Goal: Task Accomplishment & Management: Complete application form

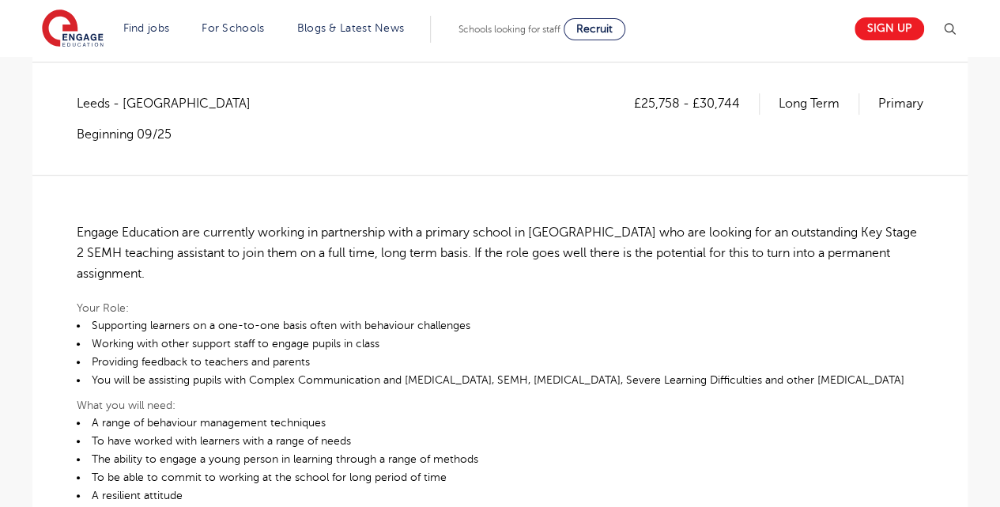
scroll to position [281, 0]
click at [898, 21] on link "Sign up" at bounding box center [890, 28] width 70 height 23
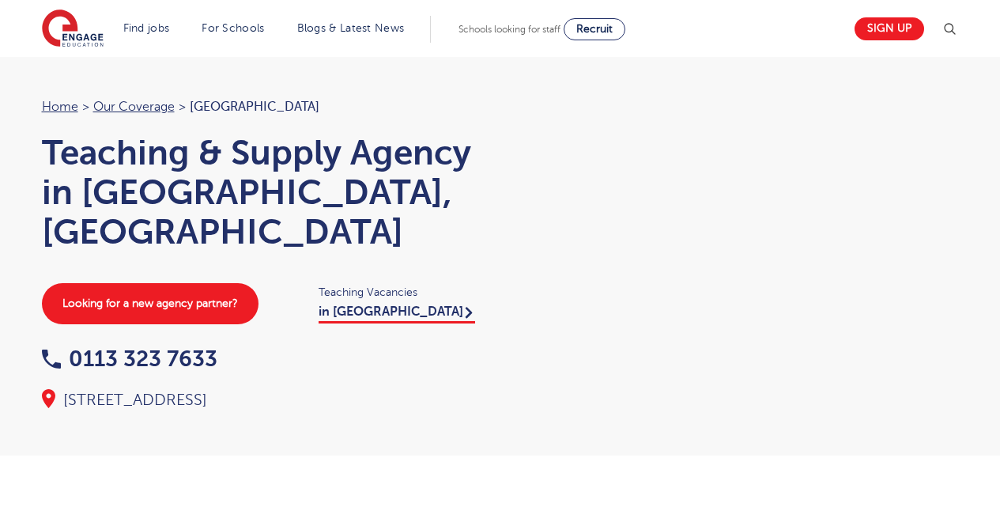
scroll to position [1801, 0]
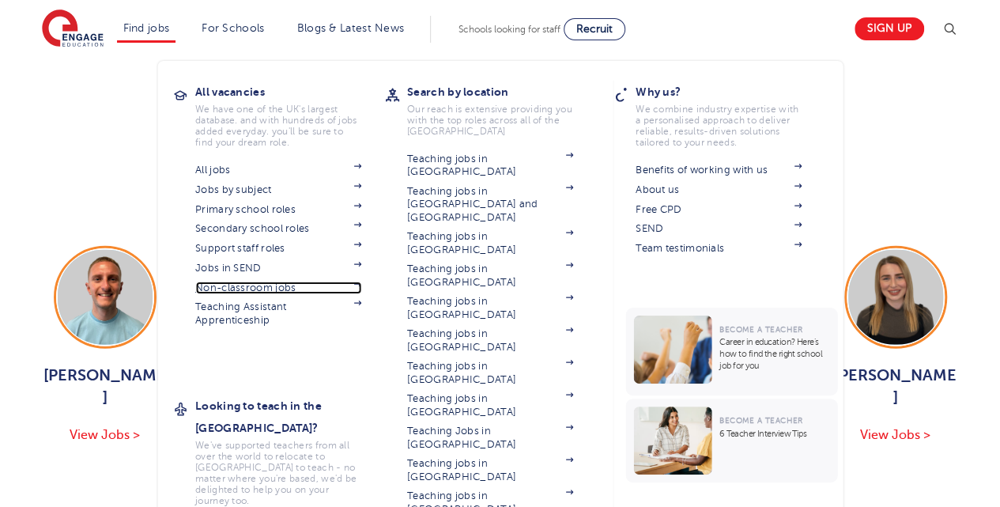
click at [251, 283] on link "Non-classroom jobs" at bounding box center [278, 288] width 166 height 13
click at [256, 268] on link "Jobs in SEND" at bounding box center [278, 268] width 166 height 13
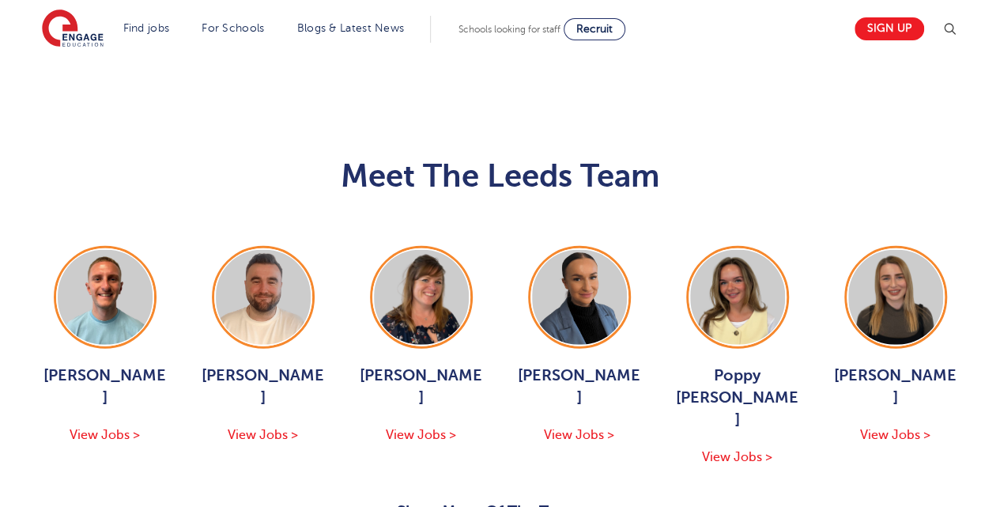
click at [461, 499] on button "Show More Of The Team" at bounding box center [500, 514] width 207 height 30
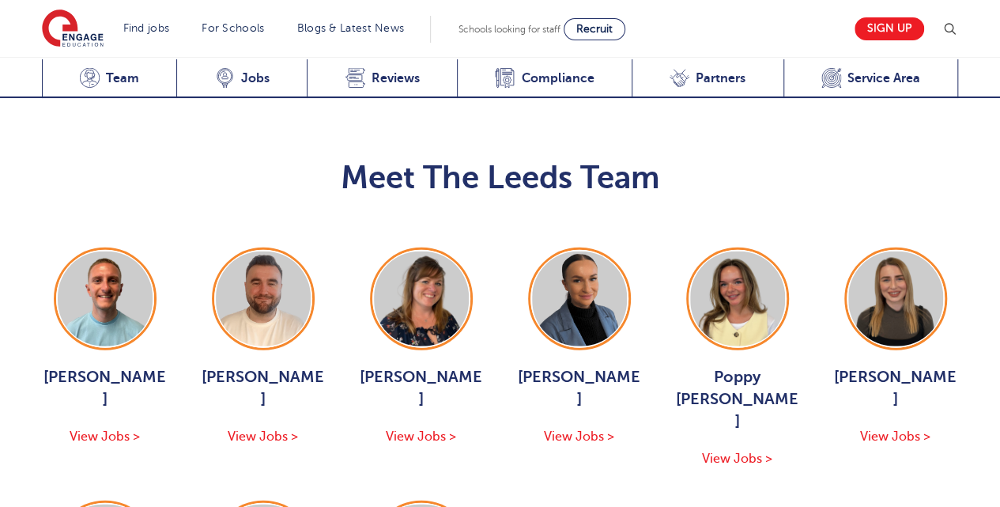
scroll to position [1790, 0]
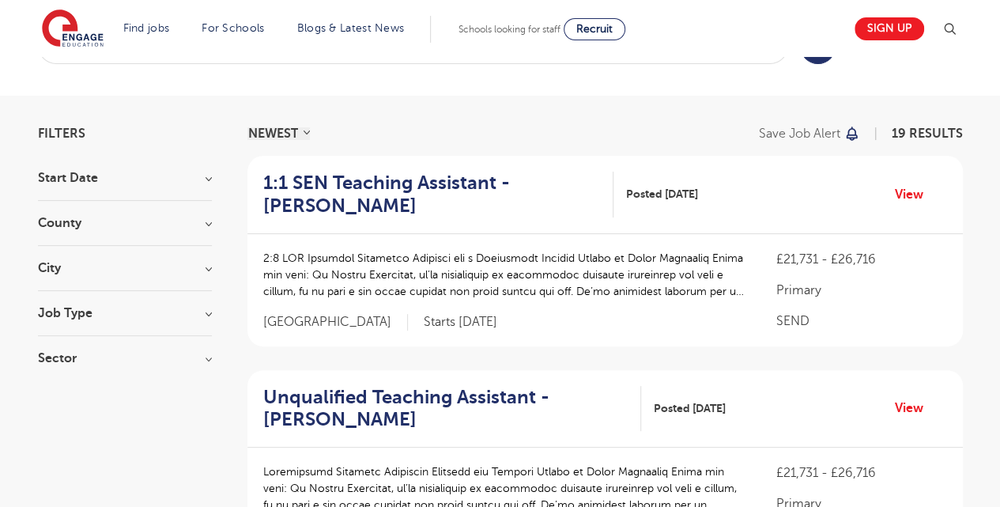
scroll to position [62, 0]
click at [905, 200] on link "View" at bounding box center [915, 193] width 40 height 21
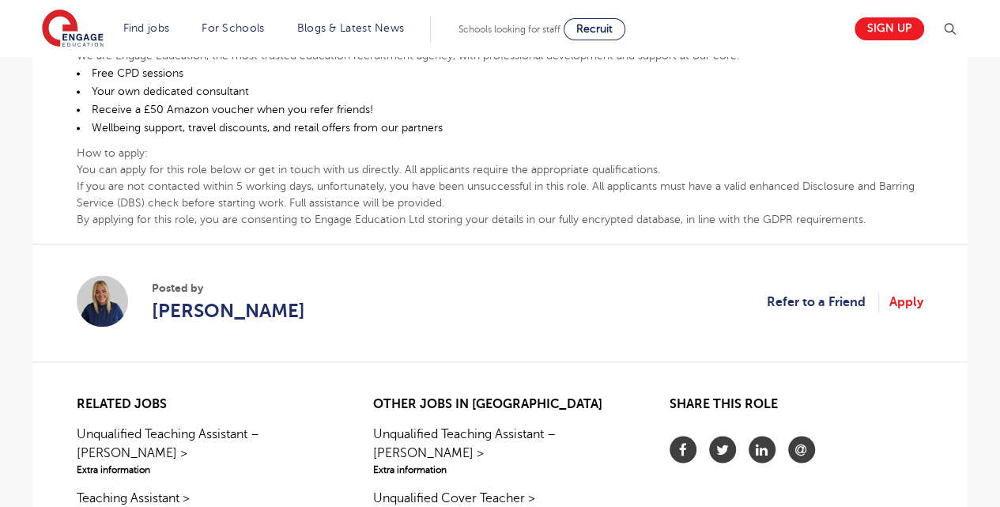
scroll to position [1086, 0]
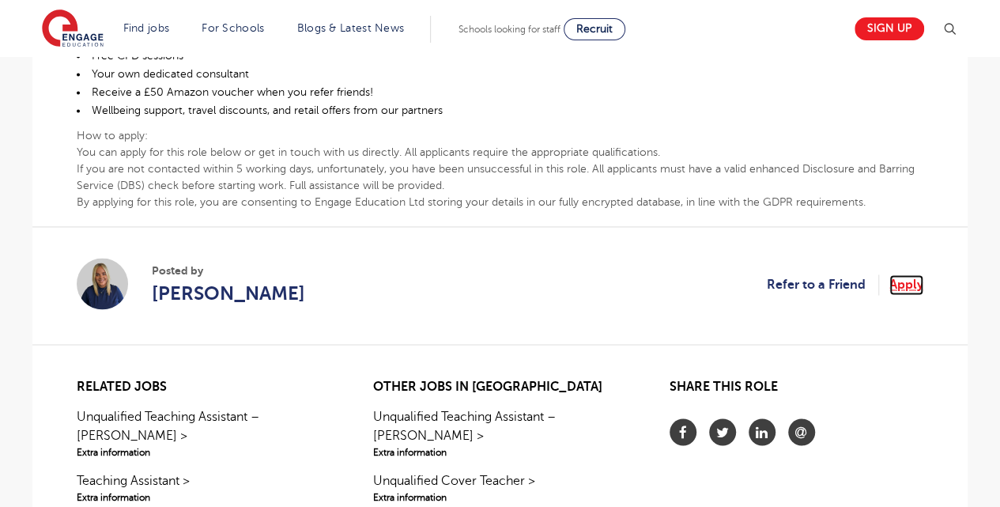
click at [898, 274] on link "Apply" at bounding box center [907, 284] width 34 height 21
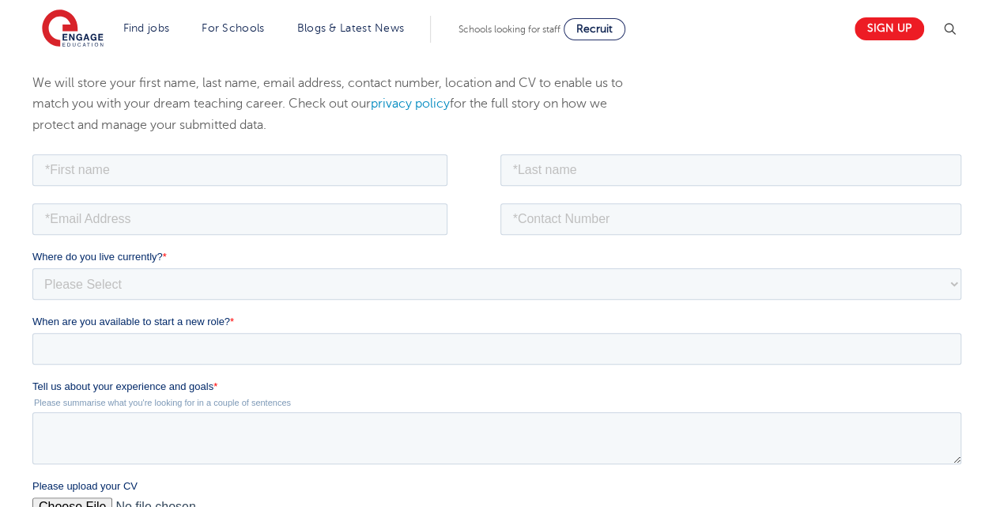
scroll to position [227, 0]
click at [337, 166] on input "text" at bounding box center [239, 169] width 415 height 32
type input "Aditi"
type input "Sharma"
type input "ads.sharma93@gmail.com"
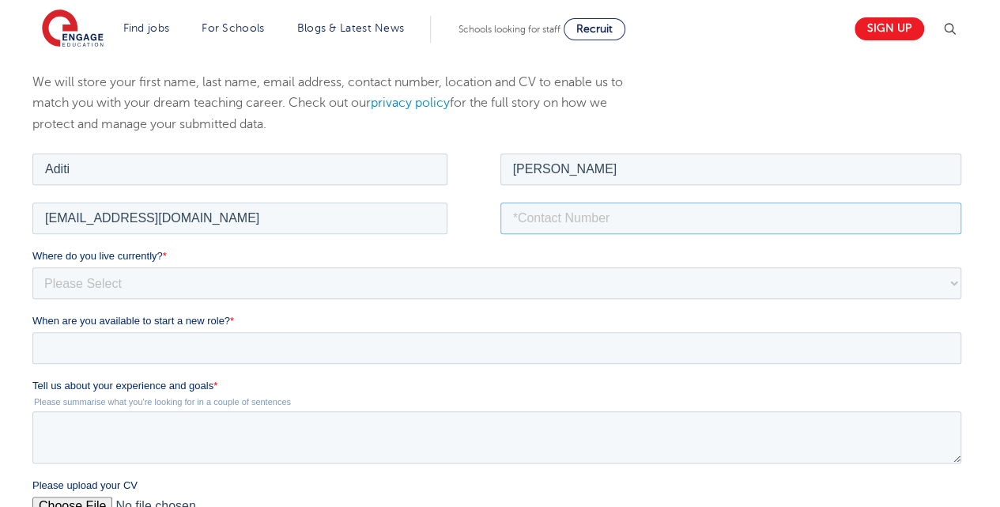
type input "08586057233"
click at [227, 294] on select "Please Select UK Canada Ireland Australia New Zealand Europe USA South Africa J…" at bounding box center [496, 283] width 929 height 32
select select "Asia"
click at [32, 267] on select "Please Select UK Canada Ireland Australia New Zealand Europe USA South Africa J…" at bounding box center [496, 283] width 929 height 32
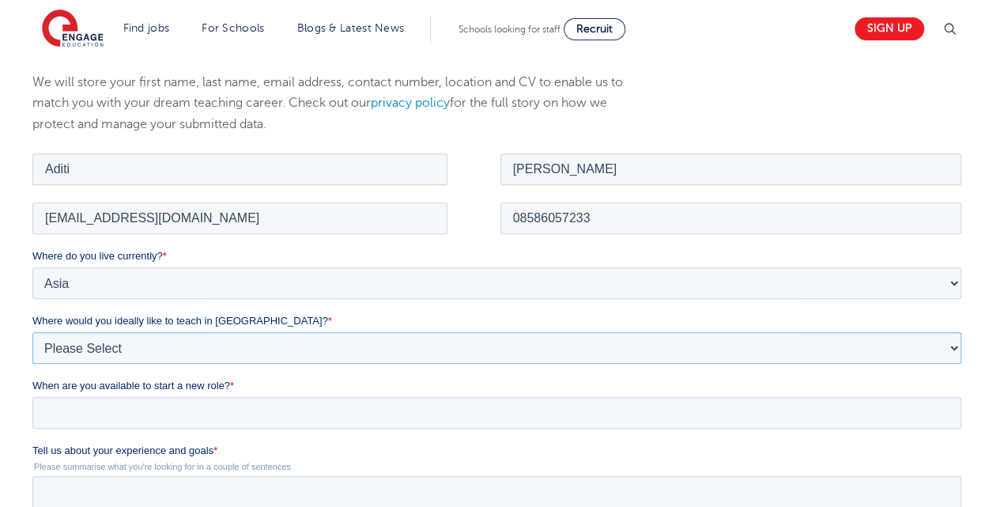
click at [155, 342] on select "Please Select I'm flexible! London Any city in England Greater London/Home Coun…" at bounding box center [496, 347] width 929 height 32
select select "Flexible"
click at [32, 331] on select "Please Select I'm flexible! London Any city in England Greater London/Home Coun…" at bounding box center [496, 347] width 929 height 32
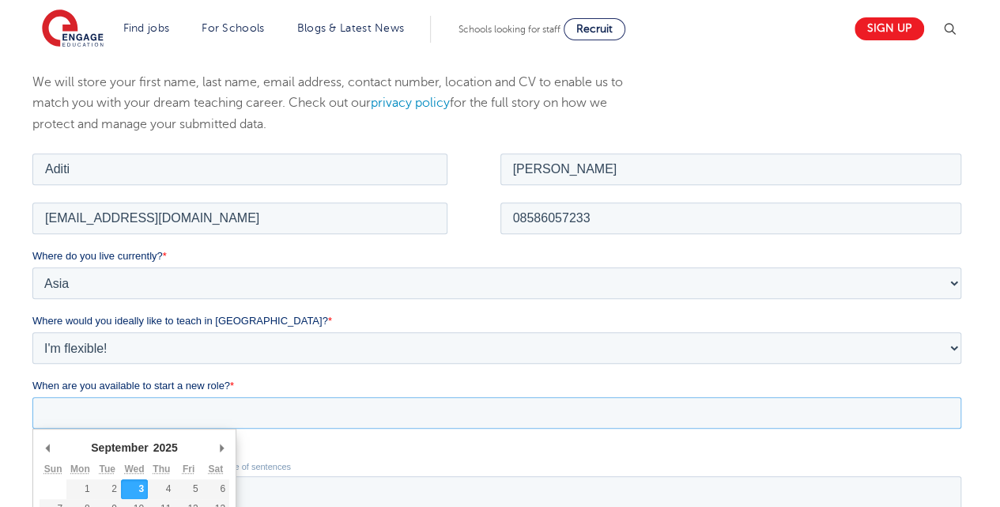
click at [138, 399] on input "When are you available to start a new role? *" at bounding box center [496, 412] width 929 height 32
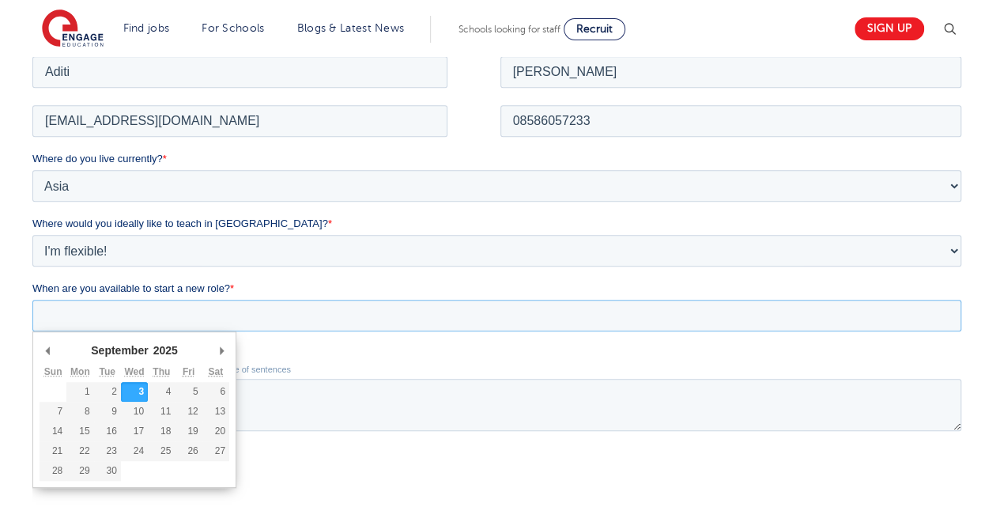
scroll to position [325, 0]
type div "2025-09-08"
type input "2025/09/08"
click at [130, 316] on input "2025/09/08" at bounding box center [496, 314] width 929 height 32
click at [162, 321] on input "2025/09/08" at bounding box center [496, 314] width 929 height 32
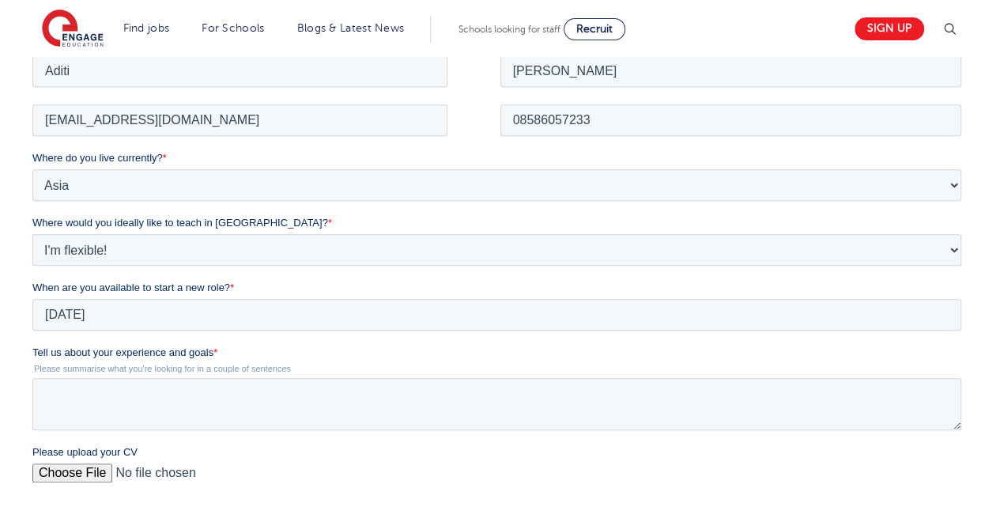
click at [319, 359] on label "Tell us about your experience and goals *" at bounding box center [500, 352] width 936 height 16
click at [319, 377] on textarea "Tell us about your experience and goals *" at bounding box center [496, 403] width 929 height 52
click at [214, 385] on textarea "Tell us about your experience and goals *" at bounding box center [496, 403] width 929 height 52
paste textarea "I have an experience of 2+ years in the field of education. With a passion towa…"
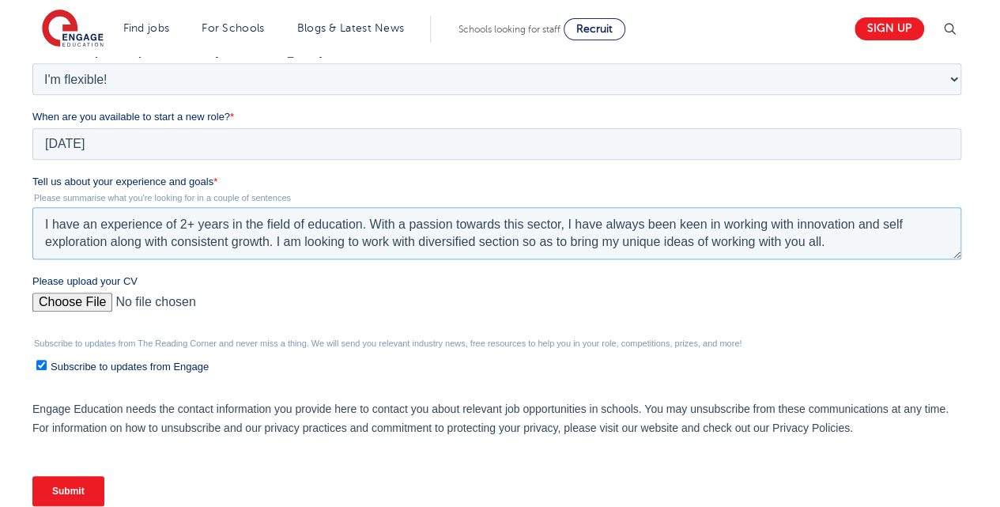
scroll to position [524, 0]
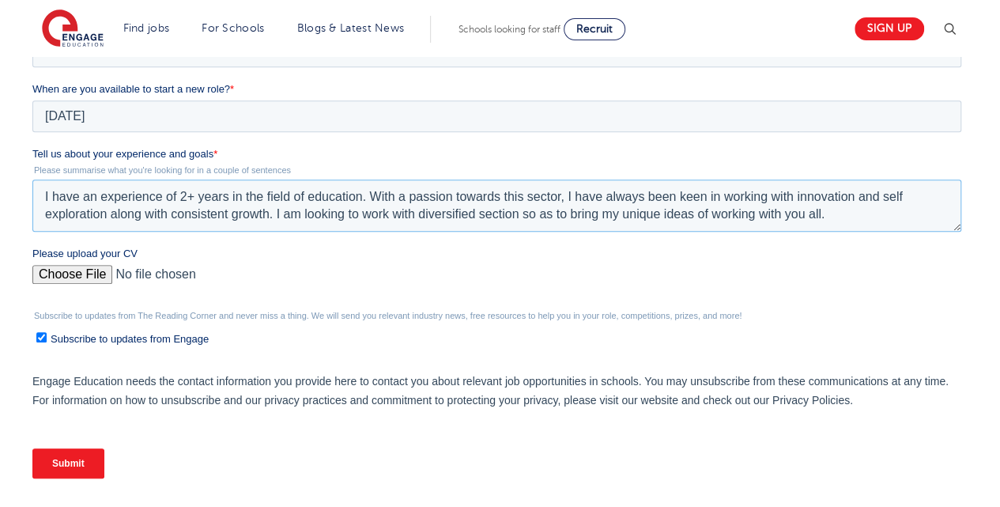
type textarea "I have an experience of 2+ years in the field of education. With a passion towa…"
click at [74, 268] on input "Please upload your CV" at bounding box center [496, 281] width 929 height 32
type input "C:\fakepath\RPS SEN RESUME UPDATED (2).pdf"
click at [77, 469] on input "Submit" at bounding box center [68, 463] width 72 height 30
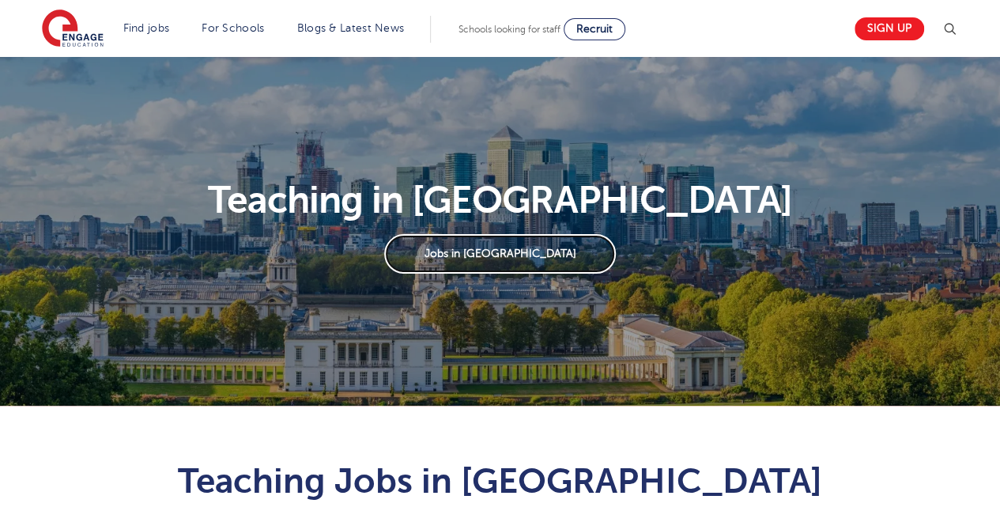
click at [448, 254] on link "Jobs in London" at bounding box center [500, 254] width 232 height 40
click at [476, 259] on link "Jobs in London" at bounding box center [500, 254] width 232 height 40
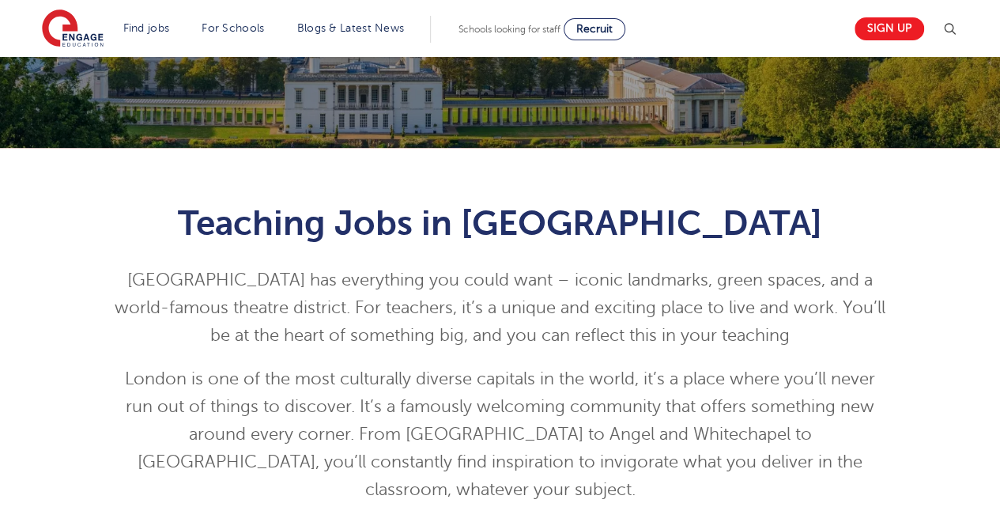
scroll to position [259, 0]
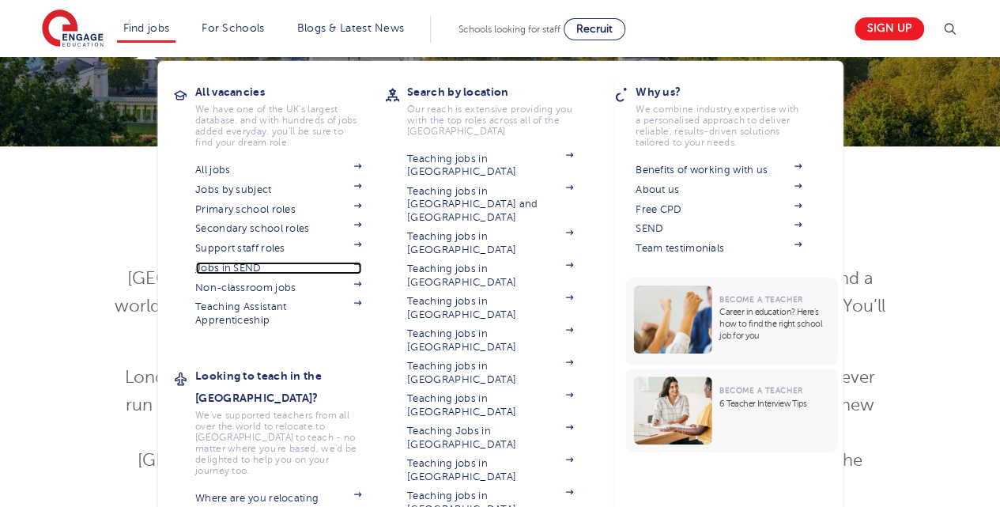
click at [210, 263] on link "Jobs in SEND" at bounding box center [278, 268] width 166 height 13
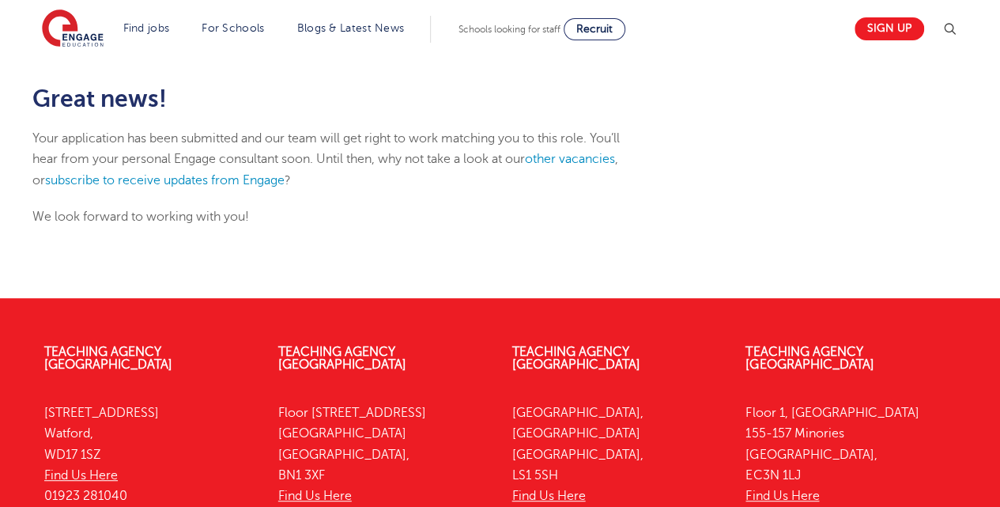
scroll to position [241, 0]
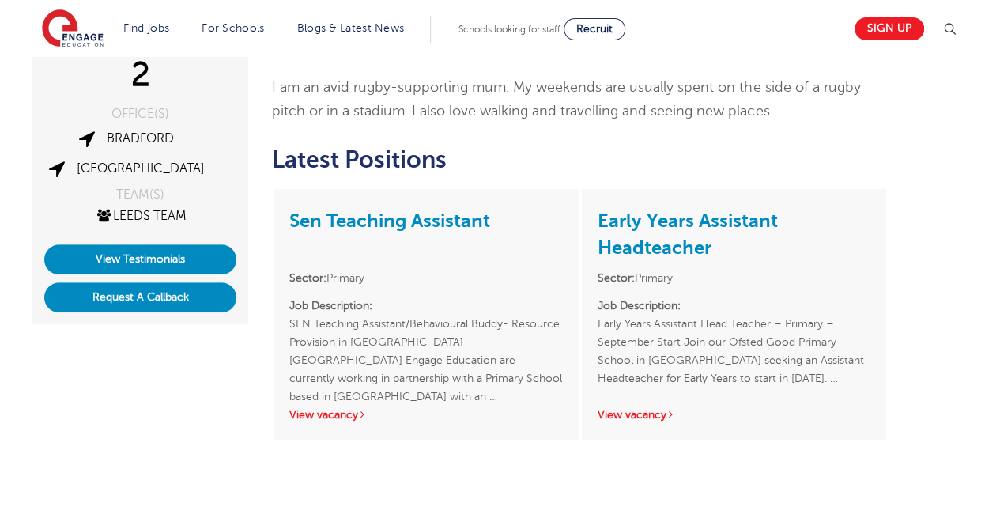
scroll to position [311, 0]
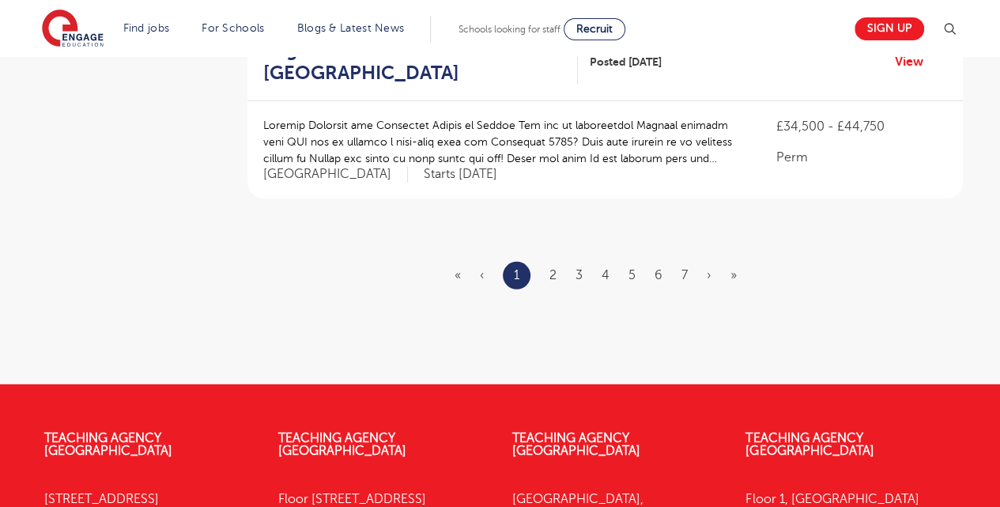
scroll to position [1993, 0]
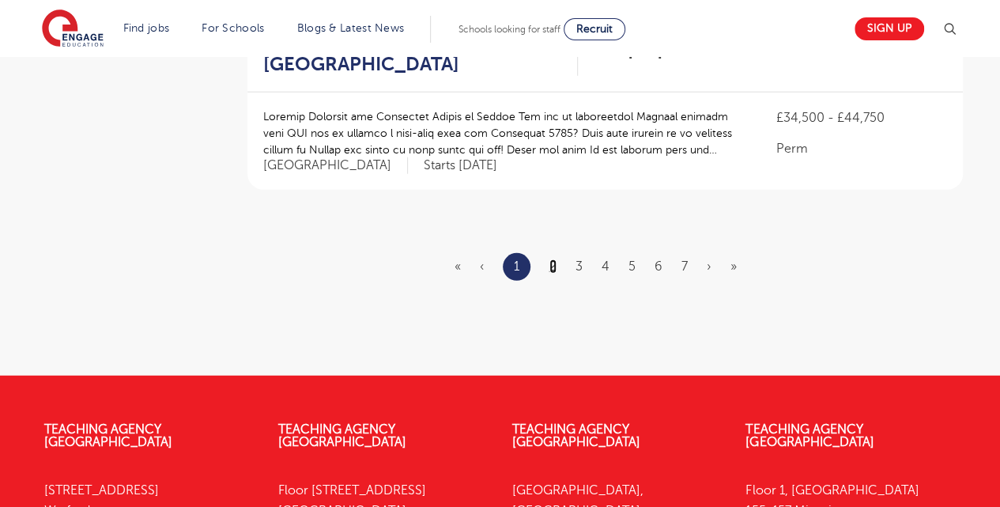
click at [555, 259] on link "2" at bounding box center [553, 266] width 7 height 14
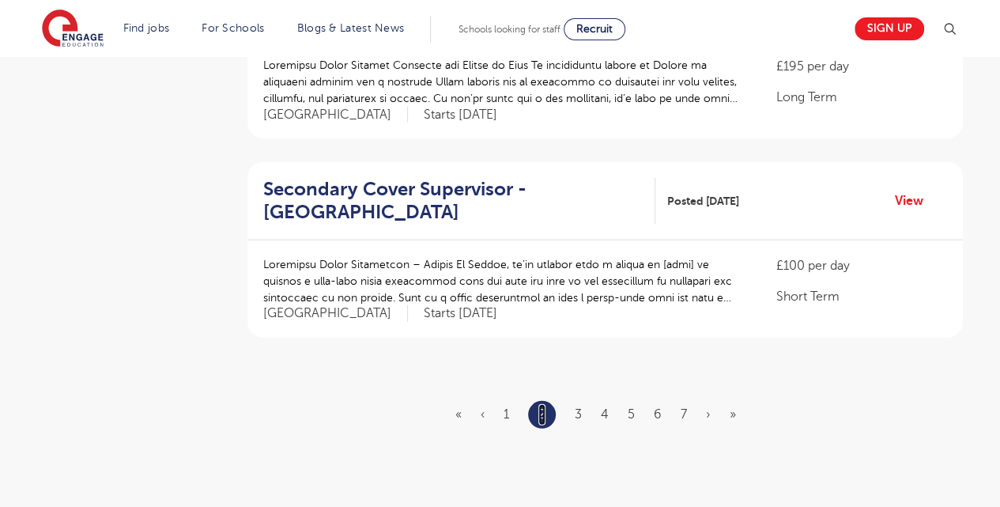
scroll to position [1846, 0]
click at [580, 406] on link "3" at bounding box center [578, 413] width 7 height 14
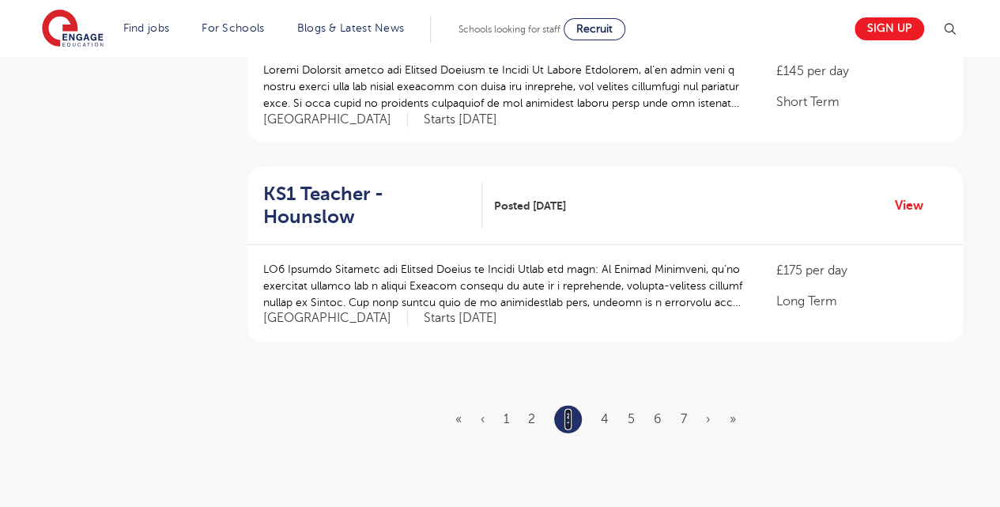
scroll to position [1842, 0]
click at [607, 410] on link "4" at bounding box center [605, 417] width 8 height 14
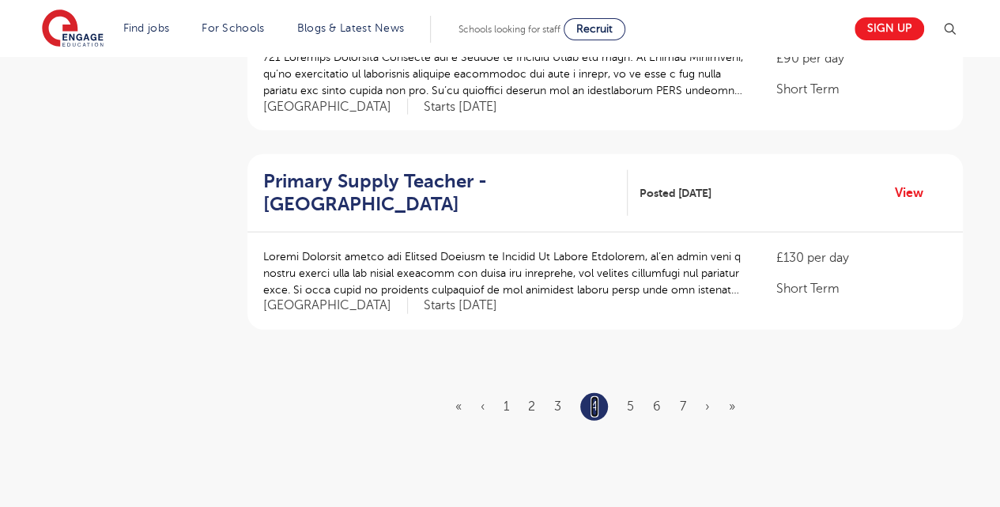
scroll to position [1854, 0]
click at [629, 399] on link "5" at bounding box center [630, 406] width 7 height 14
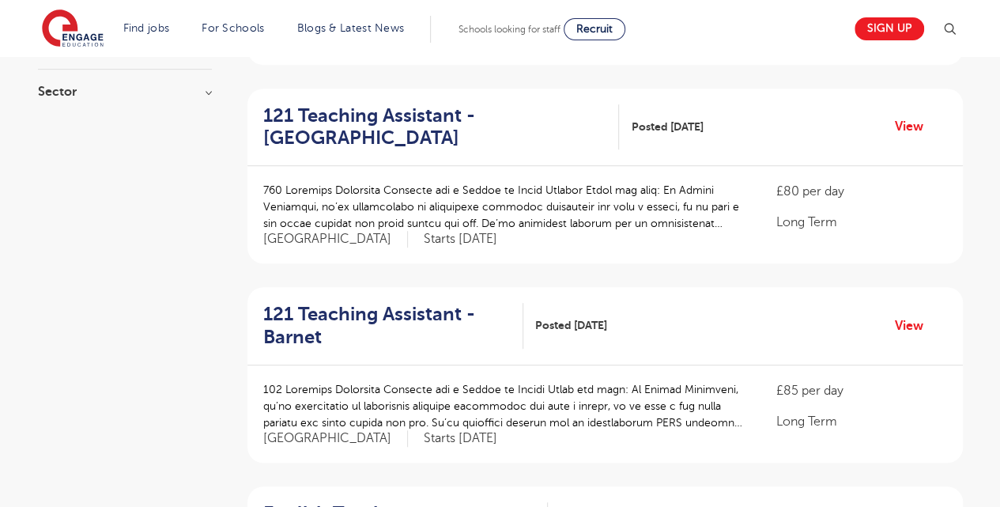
scroll to position [342, 0]
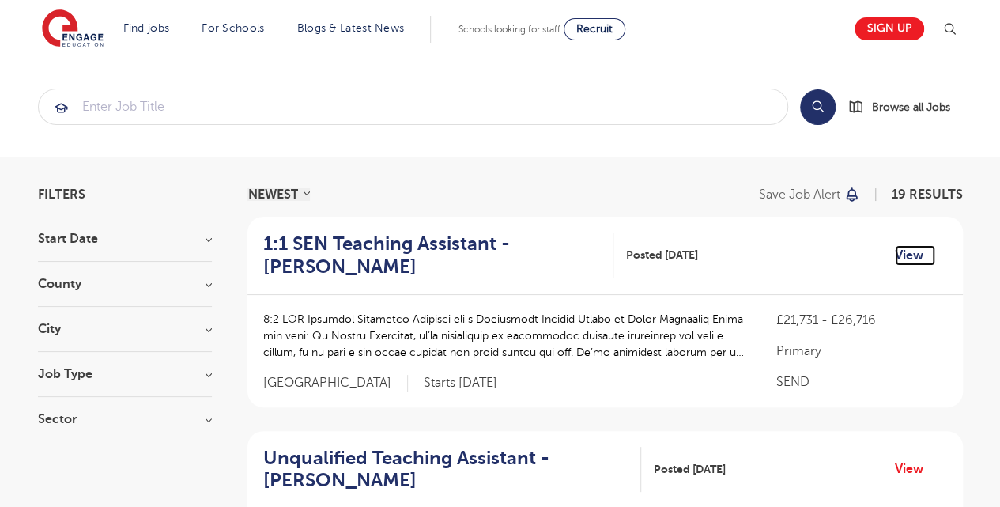
click at [908, 248] on link "View" at bounding box center [915, 255] width 40 height 21
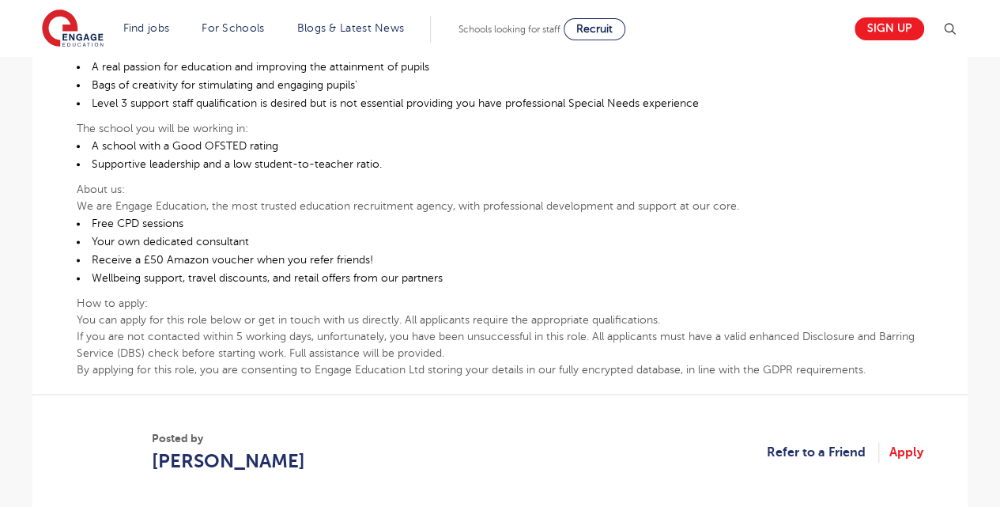
scroll to position [920, 0]
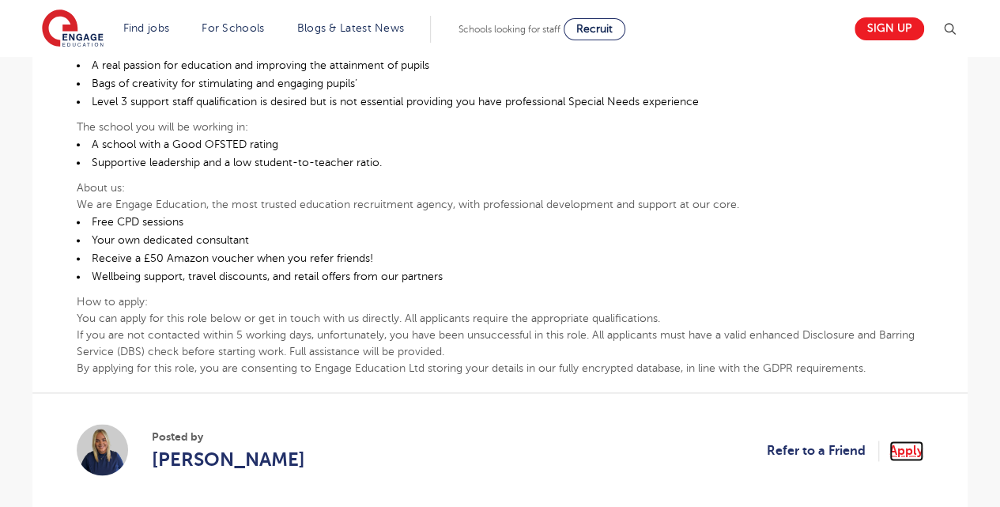
click at [913, 440] on link "Apply" at bounding box center [907, 450] width 34 height 21
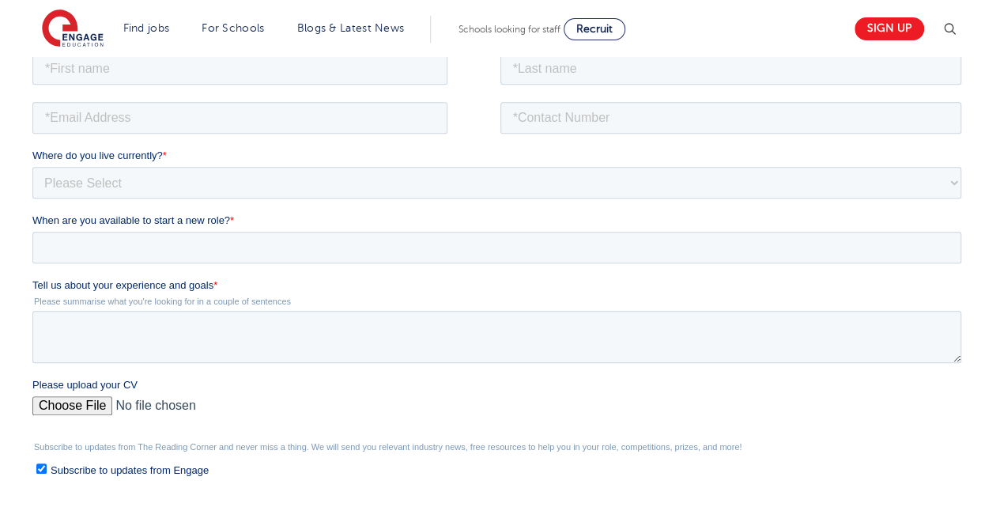
scroll to position [328, 0]
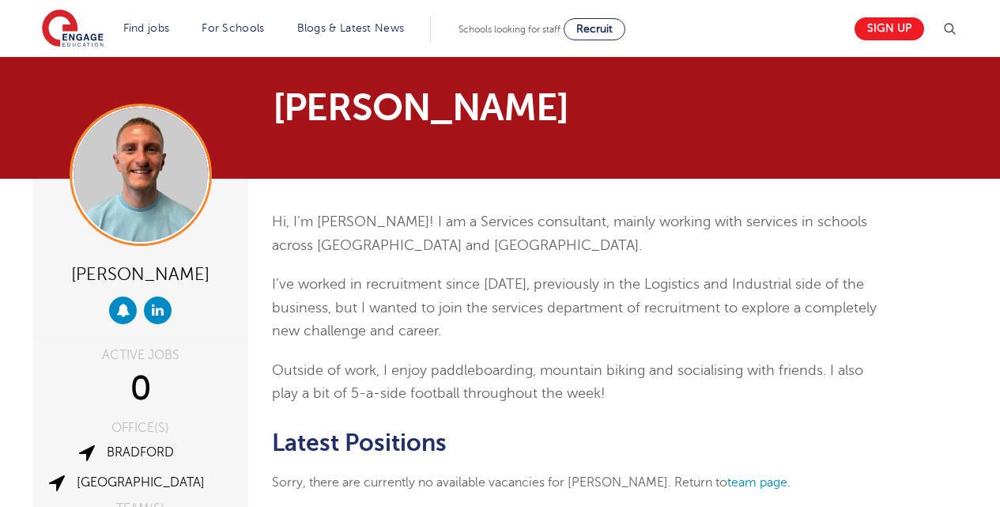
scroll to position [177, 0]
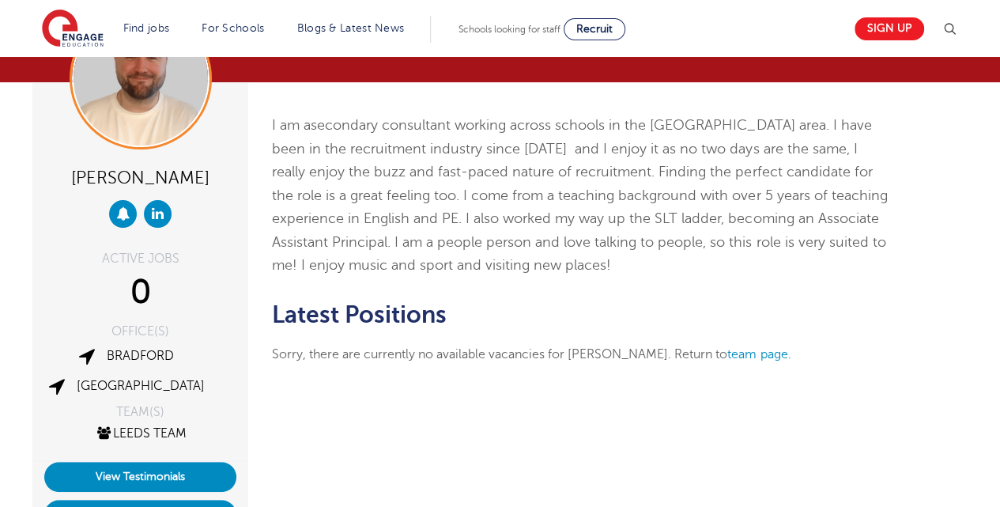
scroll to position [97, 0]
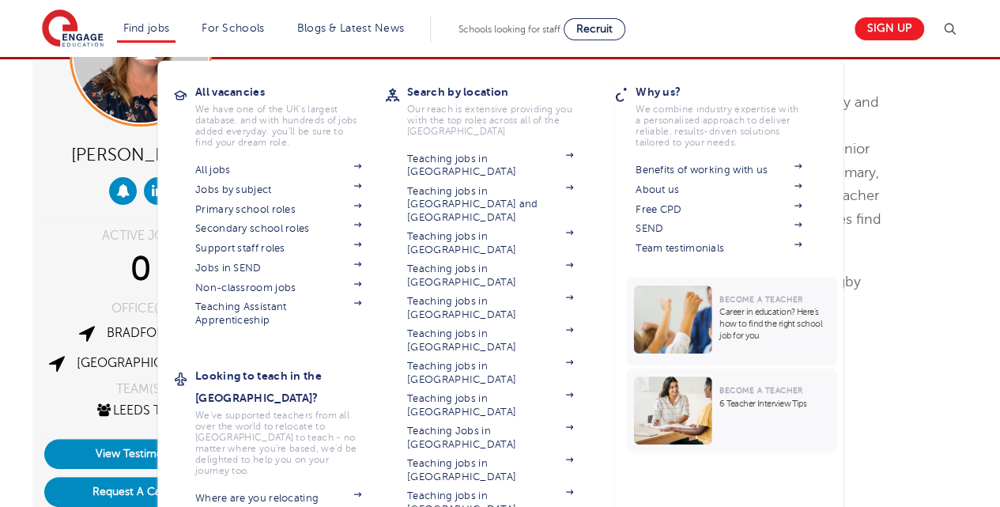
scroll to position [120, 0]
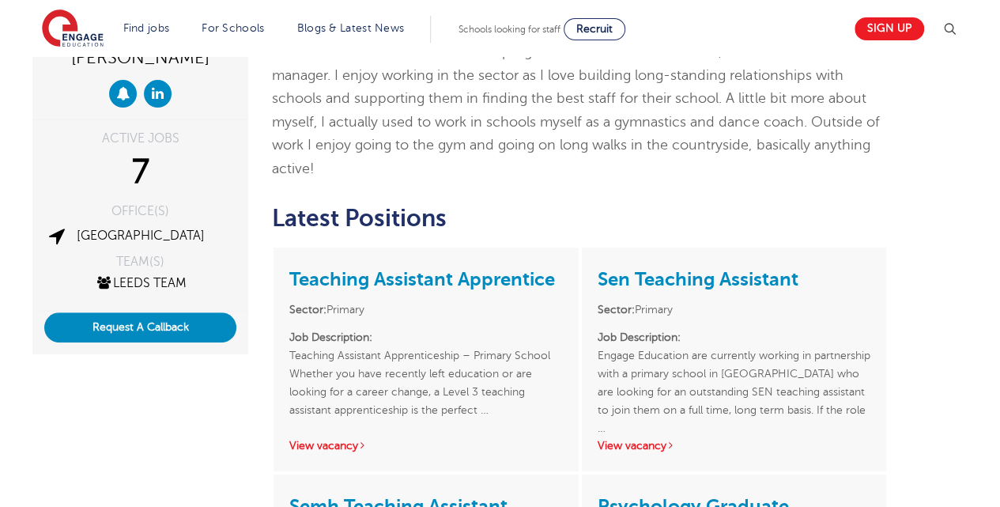
scroll to position [217, 0]
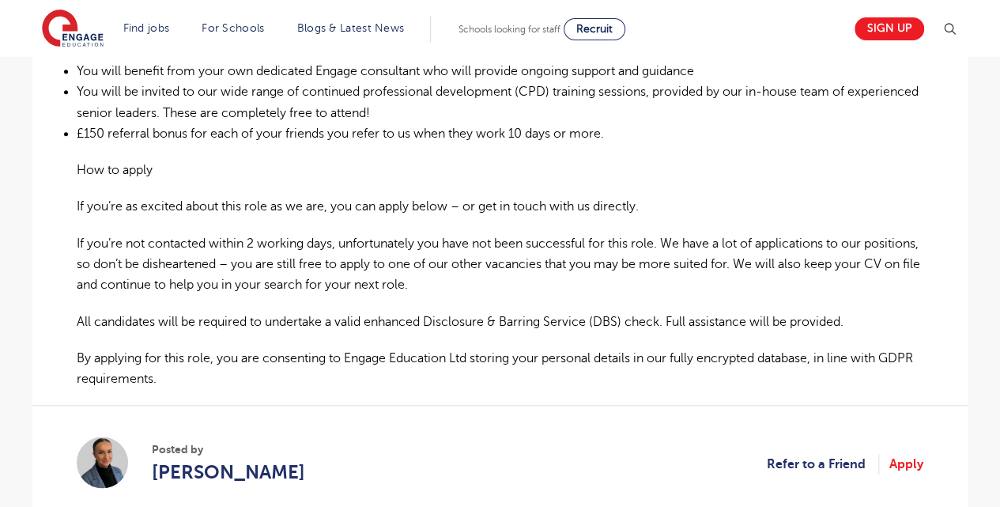
scroll to position [966, 0]
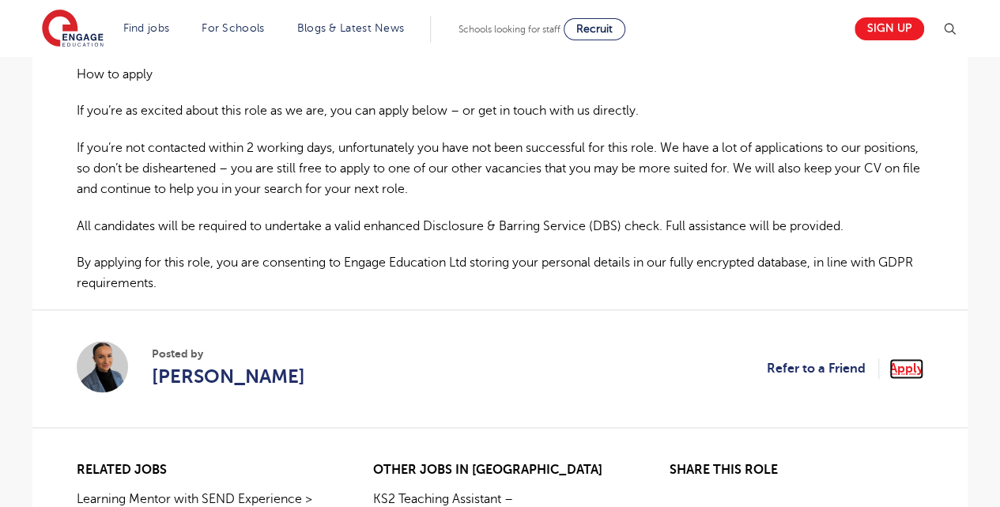
click at [918, 358] on link "Apply" at bounding box center [907, 368] width 34 height 21
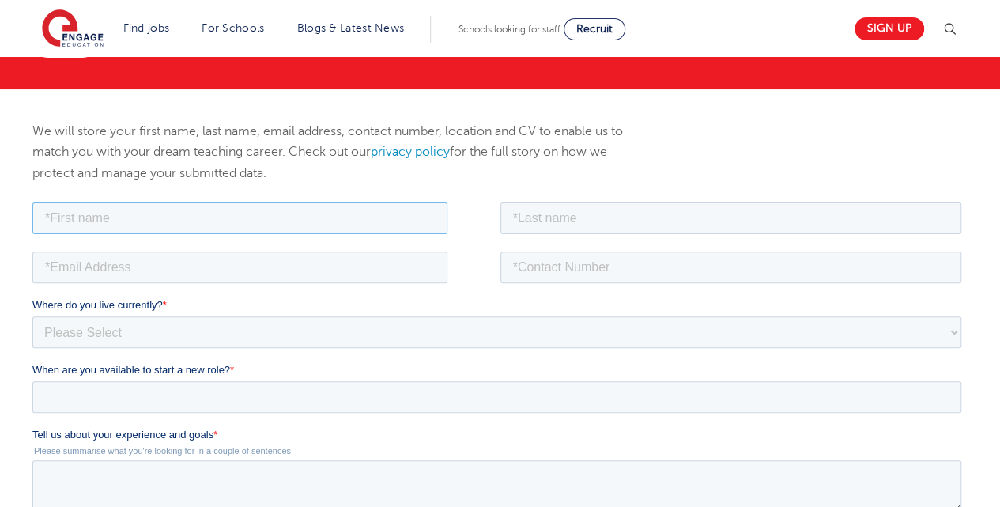
click at [387, 205] on input "text" at bounding box center [239, 218] width 415 height 32
type input "Aditi"
type input "Sharma"
type input "ads.sharma93@gmail.com"
type input "08586057233"
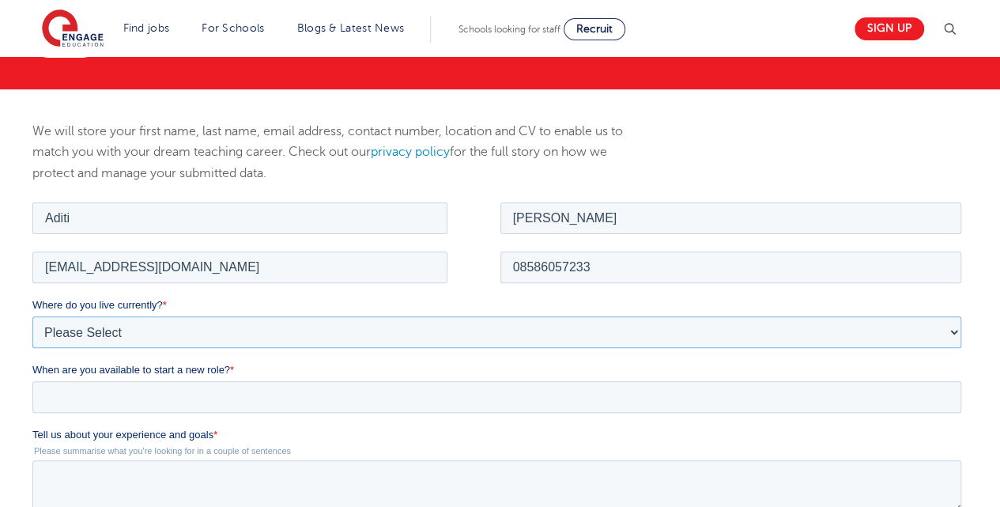
click at [176, 331] on select "Please Select UK Canada Ireland Australia New Zealand Europe USA South Africa J…" at bounding box center [496, 332] width 929 height 32
select select "Asia"
click at [32, 316] on select "Please Select UK Canada Ireland Australia New Zealand Europe USA South Africa J…" at bounding box center [496, 332] width 929 height 32
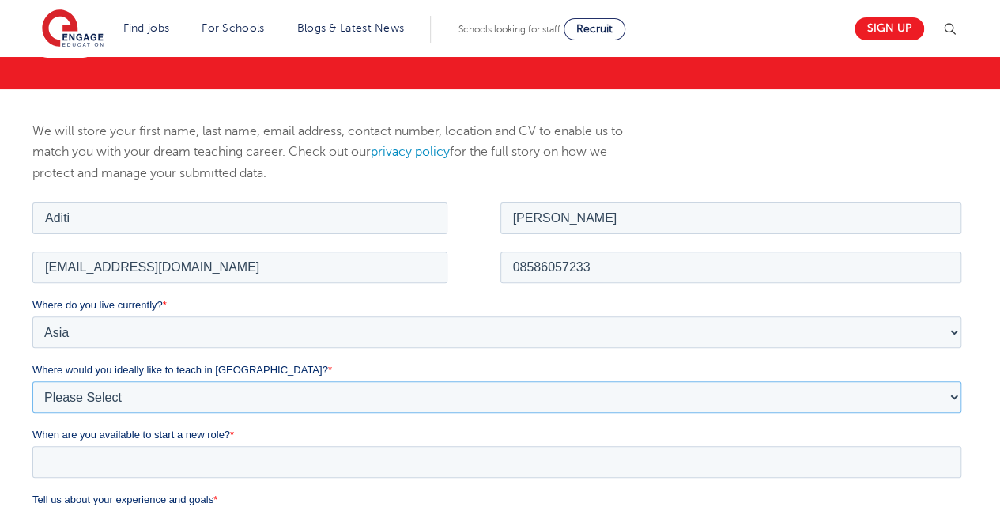
click at [132, 406] on select "Please Select I'm flexible! London Any city in England Greater London/Home Coun…" at bounding box center [496, 396] width 929 height 32
select select "Flexible"
click at [32, 380] on select "Please Select I'm flexible! London Any city in England Greater London/Home Coun…" at bounding box center [496, 396] width 929 height 32
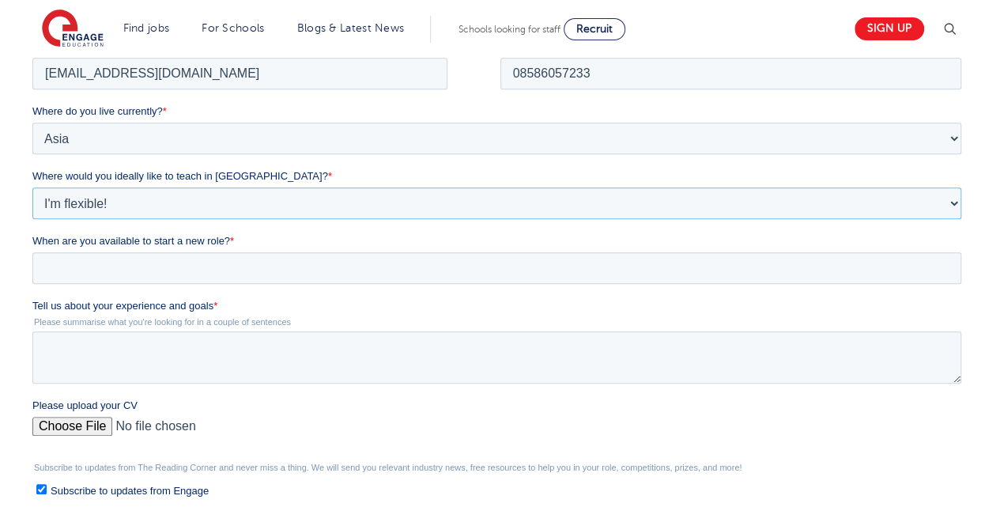
scroll to position [339, 0]
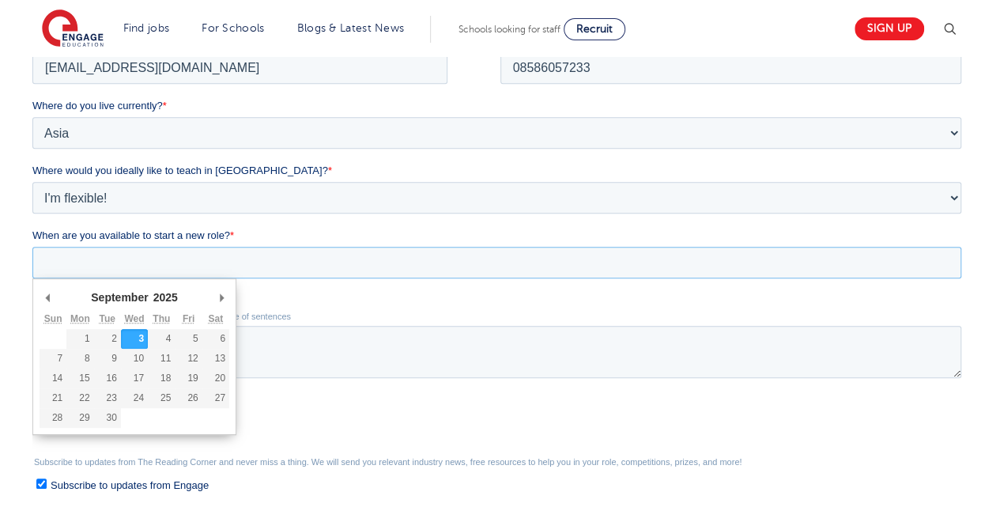
click at [207, 271] on input "When are you available to start a new role? *" at bounding box center [496, 263] width 929 height 32
type div "2025-09-09"
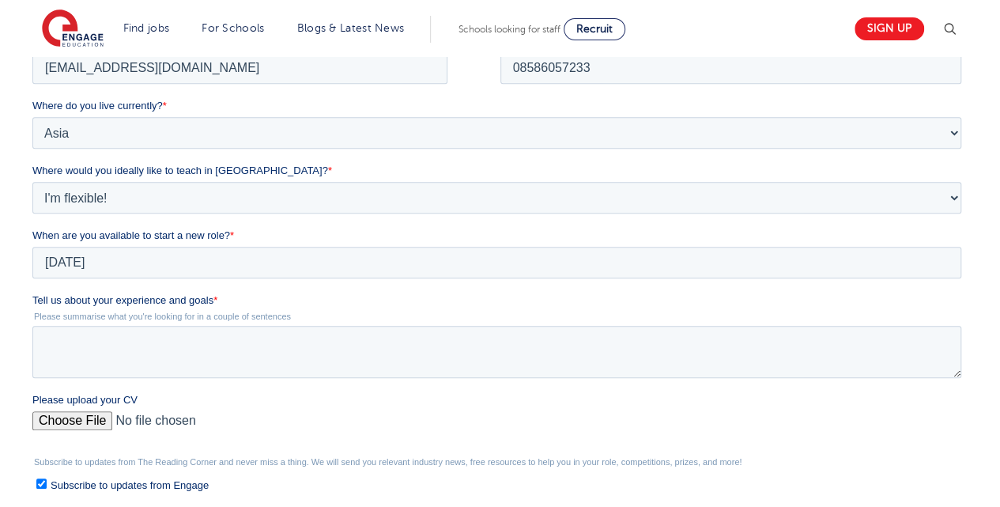
type input "2025/09/09"
click at [153, 360] on textarea "Tell us about your experience and goals *" at bounding box center [496, 352] width 929 height 52
paste textarea "I have an experience of 2+ years in the field of education. With a passion towa…"
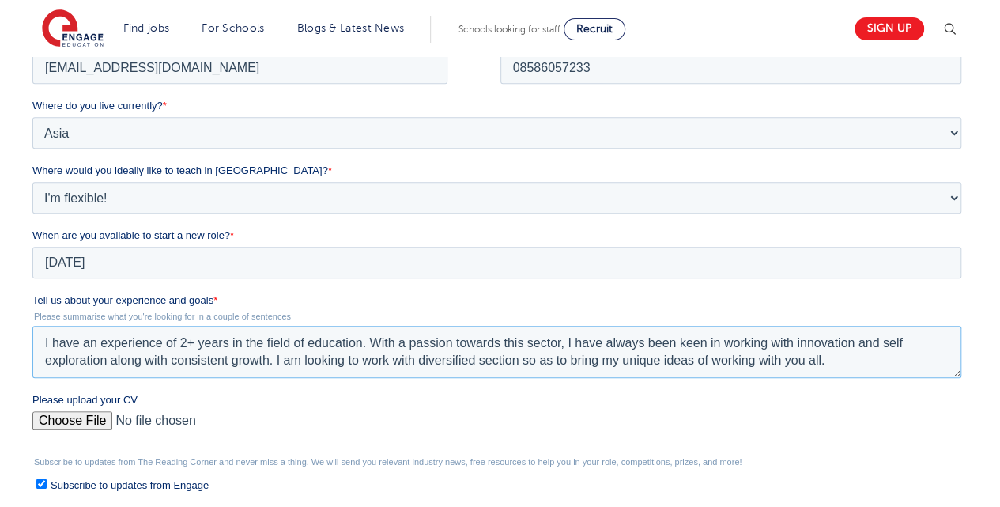
type textarea "I have an experience of 2+ years in the field of education. With a passion towa…"
click at [316, 393] on label "Please upload your CV" at bounding box center [500, 400] width 936 height 16
click at [316, 411] on input "Please upload your CV" at bounding box center [496, 427] width 929 height 32
type input "C:\fakepath\RPS SEN RESUME UPDATED (2).pdf"
click at [369, 345] on textarea "I have an experience of 2+ years in the field of education. With a passion towa…" at bounding box center [496, 352] width 929 height 52
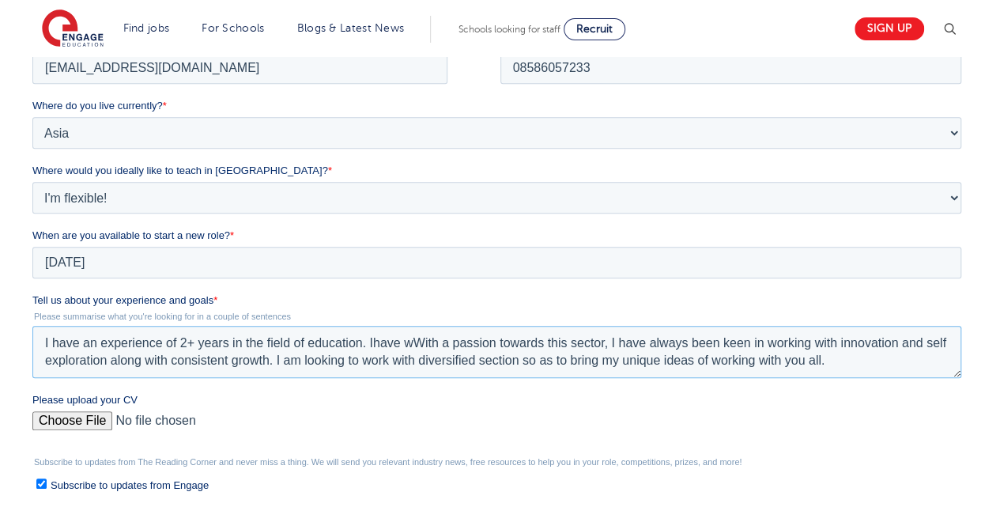
click at [372, 342] on textarea "I have an experience of 2+ years in the field of education. Ihave wWith a passi…" at bounding box center [496, 352] width 929 height 52
click at [421, 344] on textarea "I have an experience of 2+ years in the field of education. I have wWith a pass…" at bounding box center [496, 352] width 929 height 52
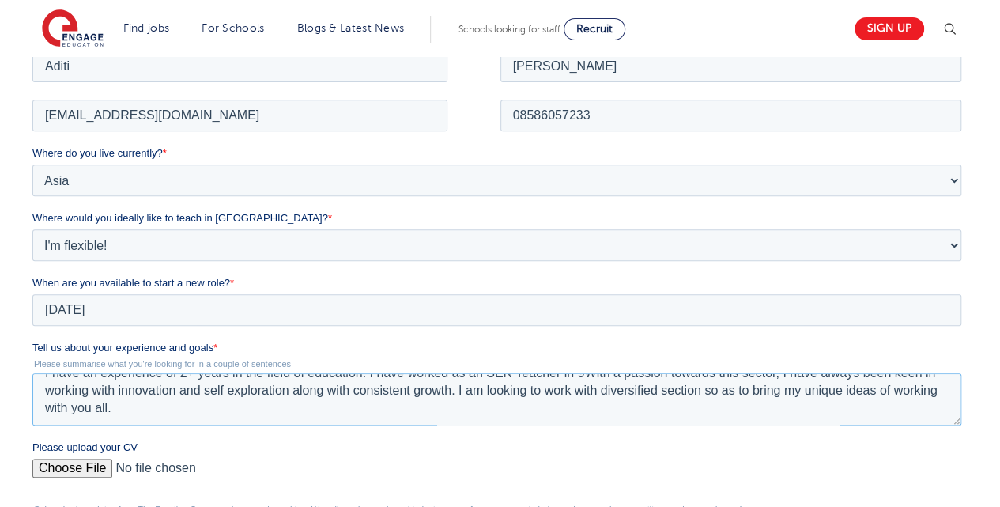
scroll to position [0, 0]
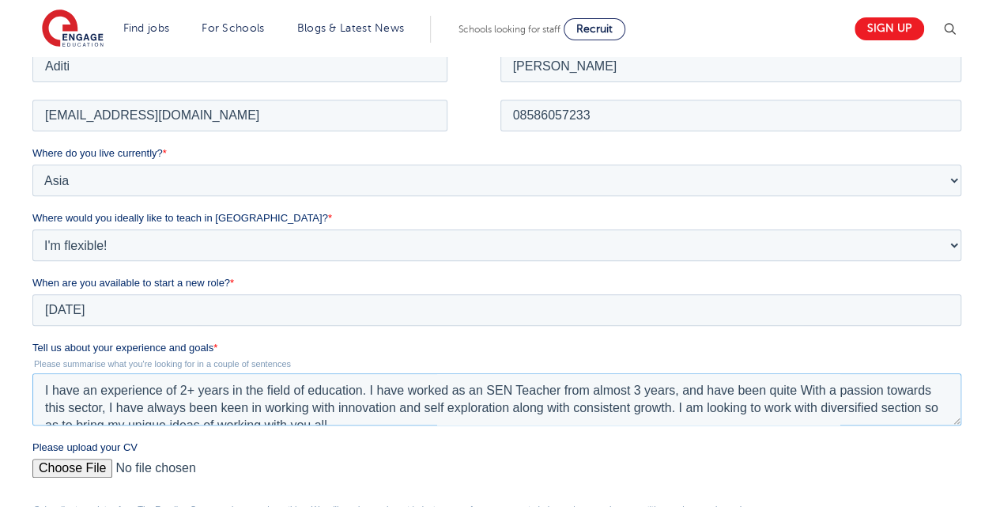
click at [841, 390] on textarea "I have an experience of 2+ years in the field of education. I have worked as an…" at bounding box center [496, 398] width 929 height 52
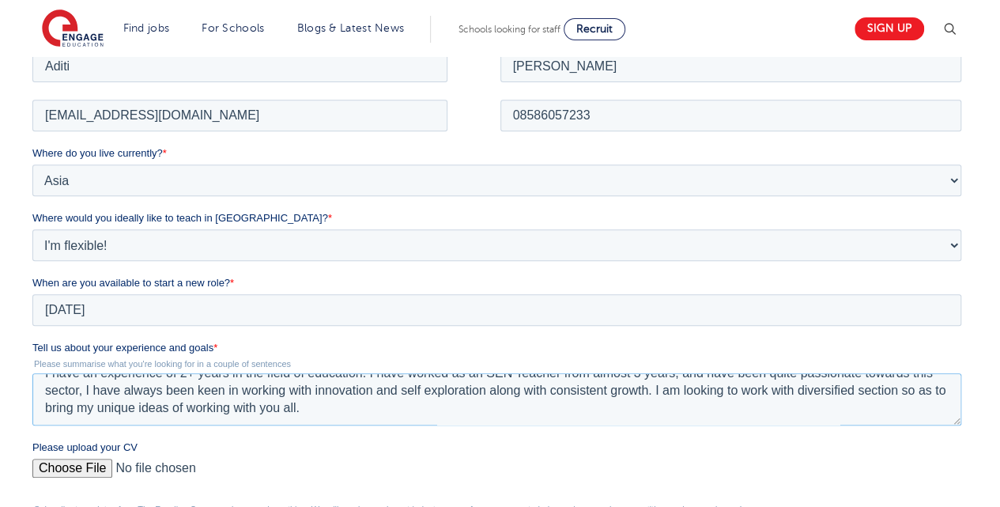
click at [506, 382] on textarea "I have an experience of 2+ years in the field of education. I have worked as an…" at bounding box center [496, 398] width 929 height 52
type textarea "I have an experience of 2+ years in the field of education. I have worked as an…"
click at [337, 397] on textarea "I have an experience of 2+ years in the field of education. I have worked as an…" at bounding box center [496, 398] width 929 height 52
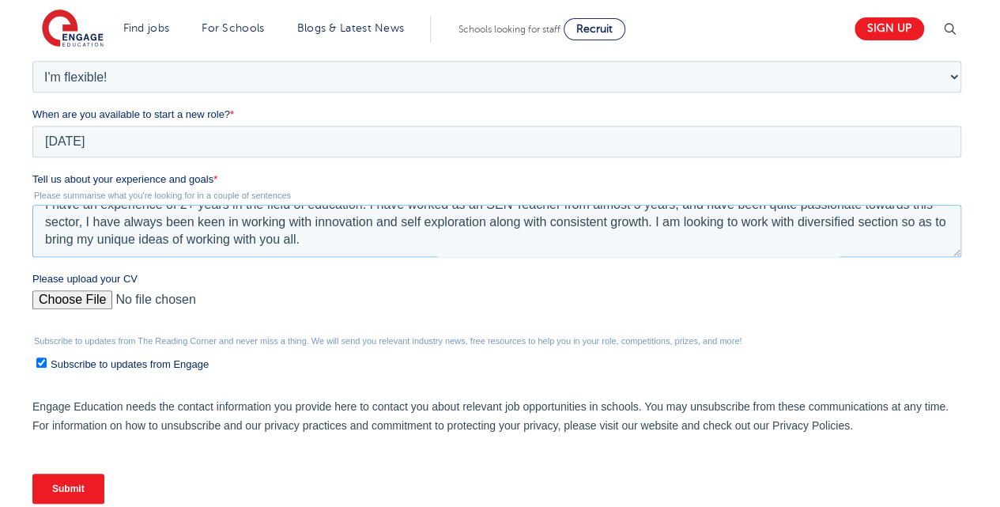
scroll to position [497, 0]
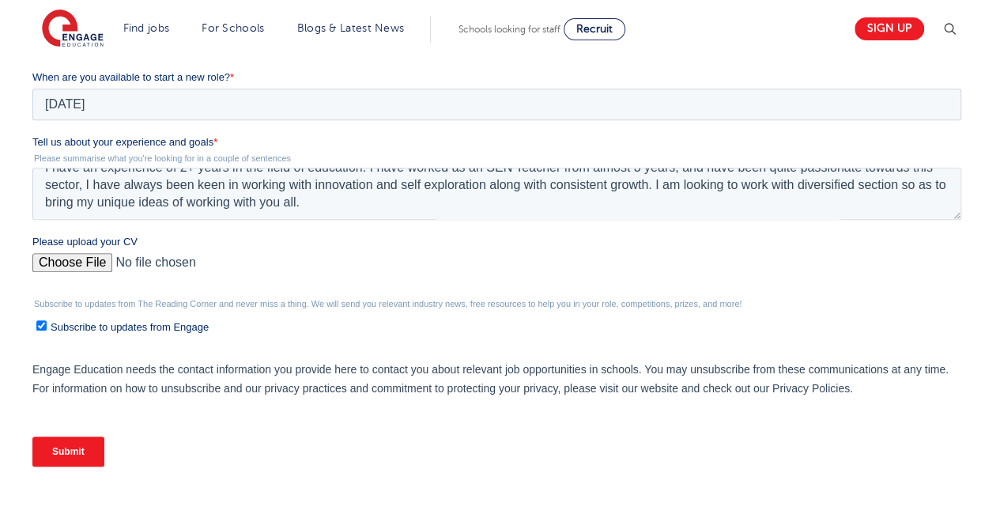
click at [78, 445] on input "Submit" at bounding box center [68, 452] width 72 height 30
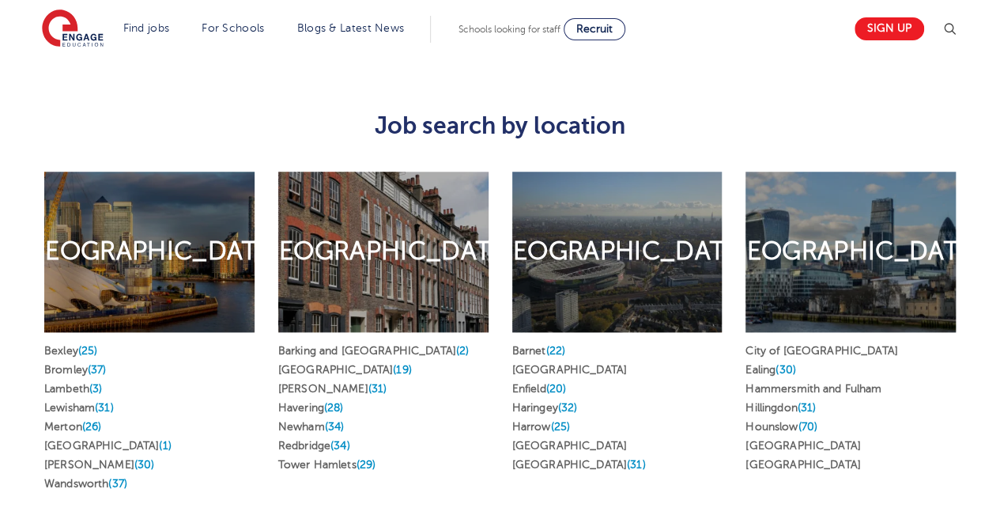
scroll to position [718, 0]
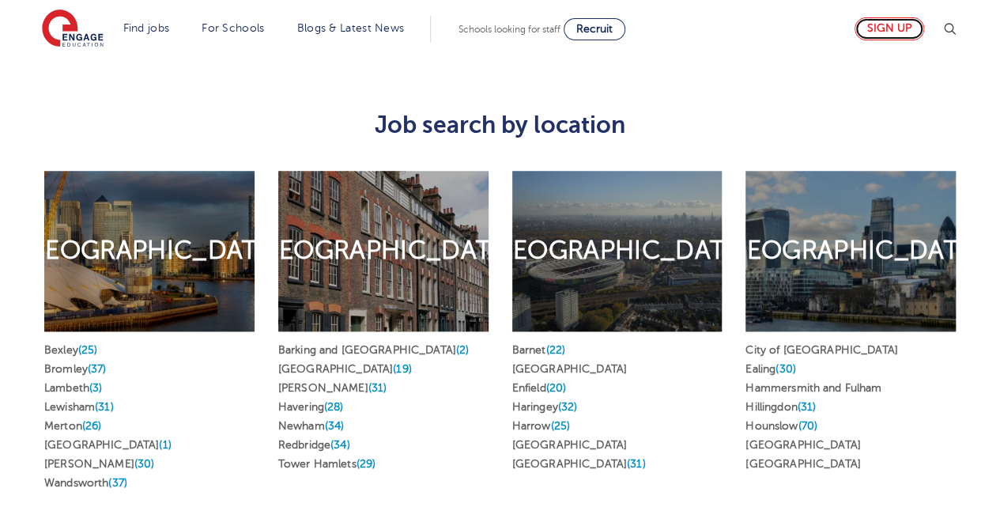
click at [903, 34] on link "Sign up" at bounding box center [890, 28] width 70 height 23
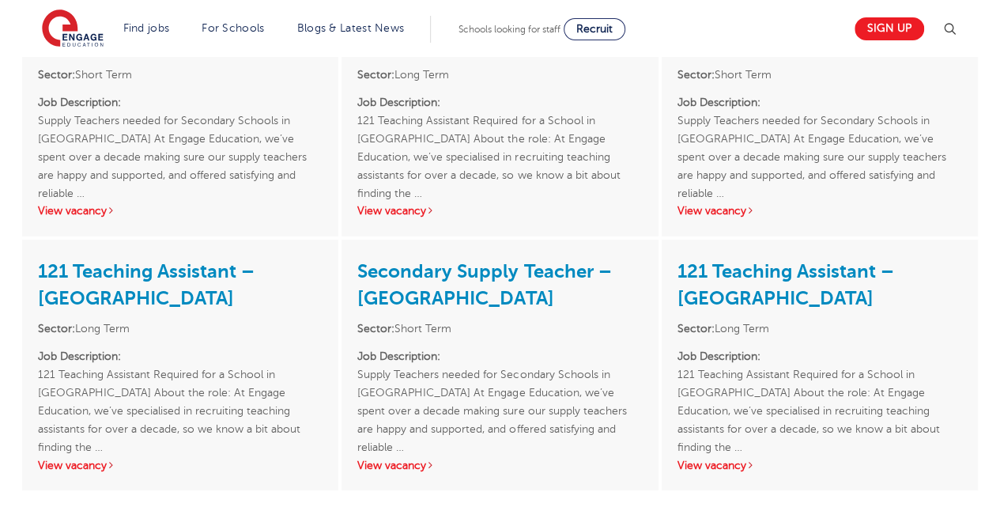
scroll to position [3079, 0]
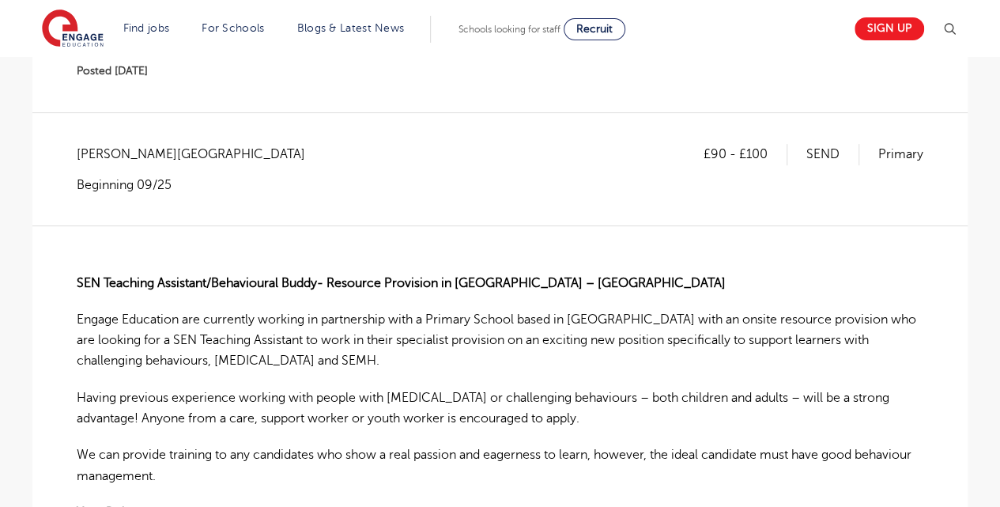
scroll to position [245, 0]
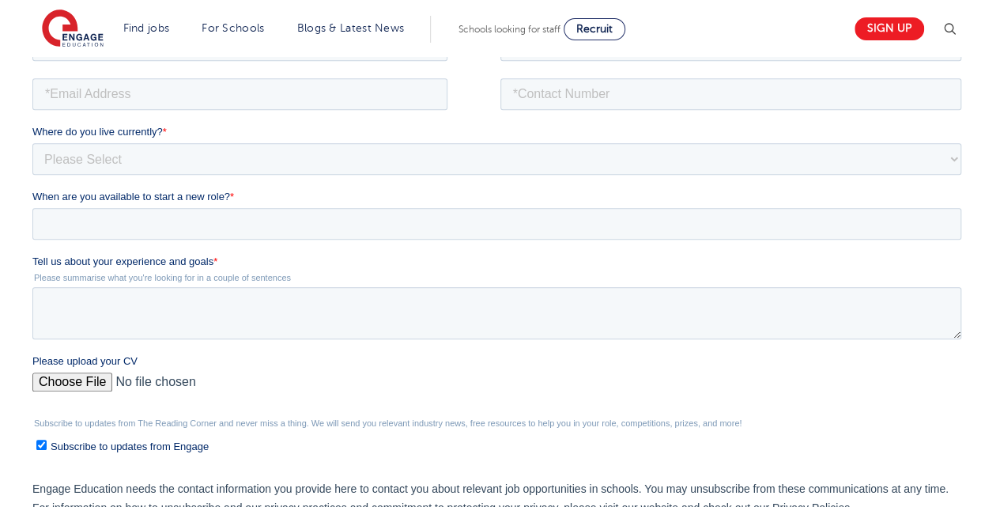
scroll to position [356, 0]
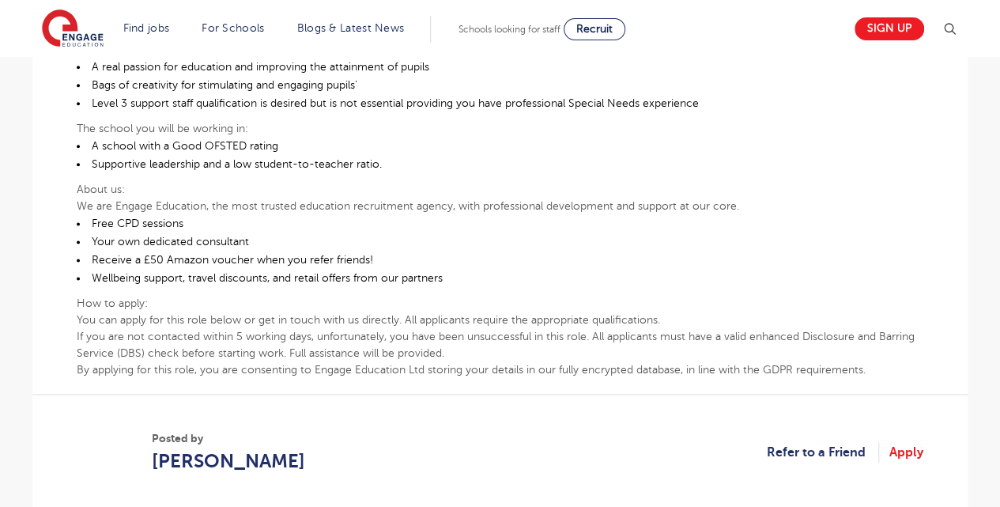
scroll to position [919, 0]
click at [908, 441] on link "Apply" at bounding box center [907, 451] width 34 height 21
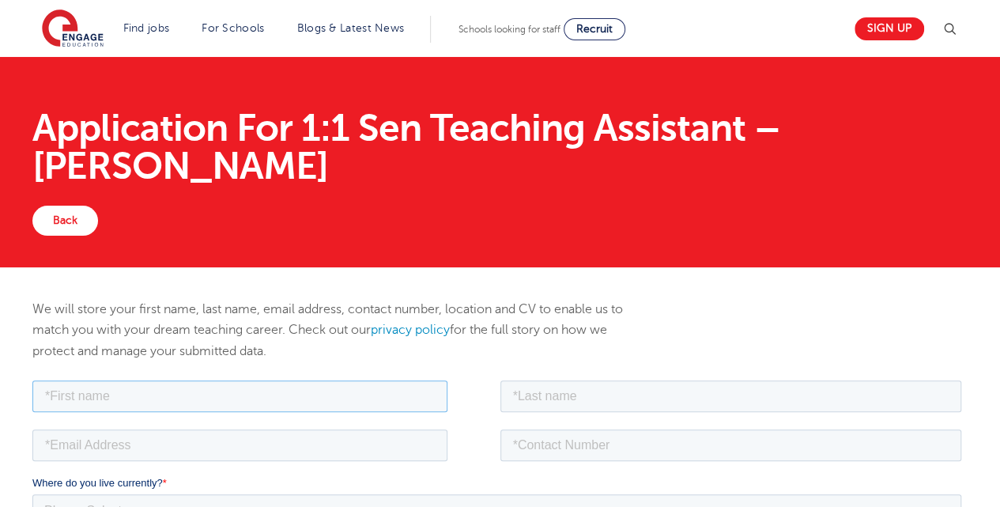
click at [196, 398] on input "text" at bounding box center [239, 396] width 415 height 32
type input "Aditi"
type input "[PERSON_NAME]"
type input "[EMAIL_ADDRESS][DOMAIN_NAME]"
type input "08586057233"
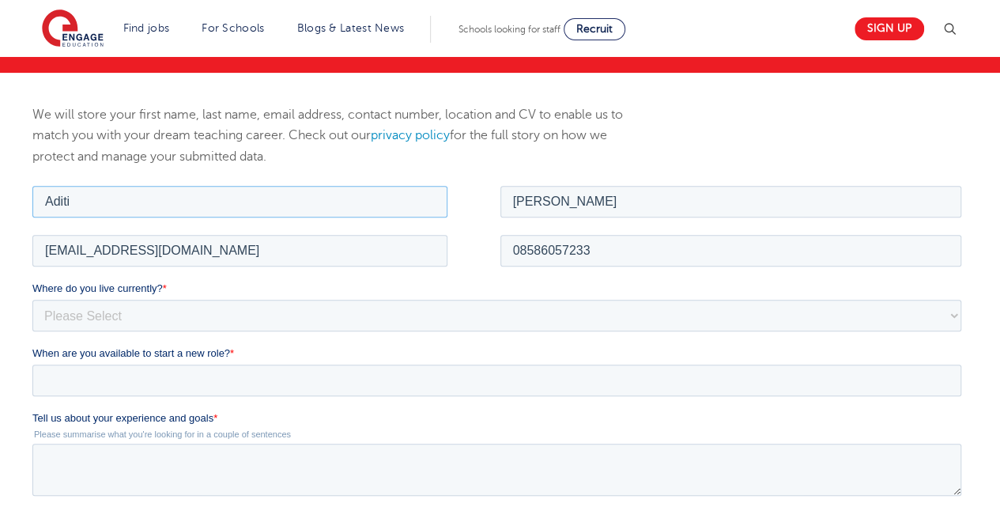
scroll to position [257, 0]
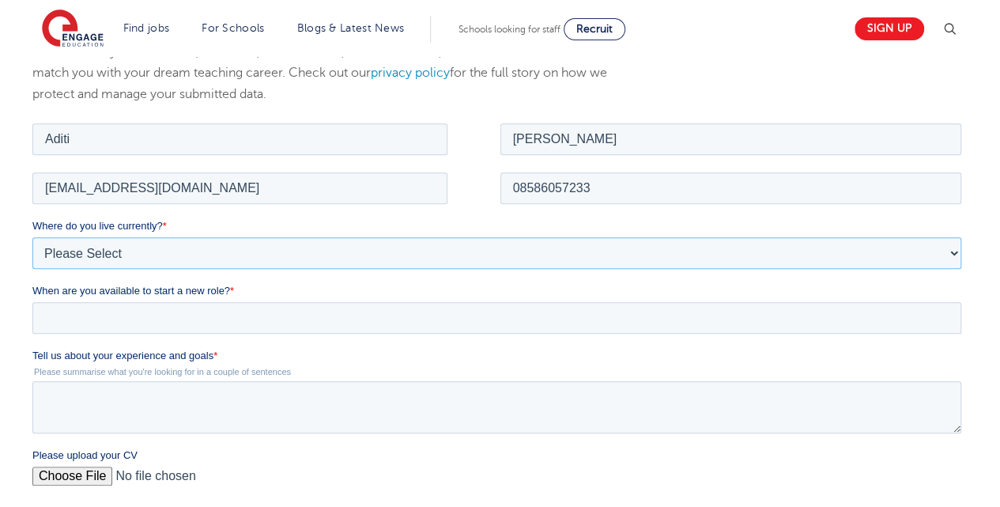
click at [257, 250] on select "Please Select UK Canada Ireland Australia New Zealand Europe USA South Africa J…" at bounding box center [496, 252] width 929 height 32
select select "Asia"
click at [32, 236] on select "Please Select UK Canada Ireland Australia New Zealand Europe USA South Africa J…" at bounding box center [496, 252] width 929 height 32
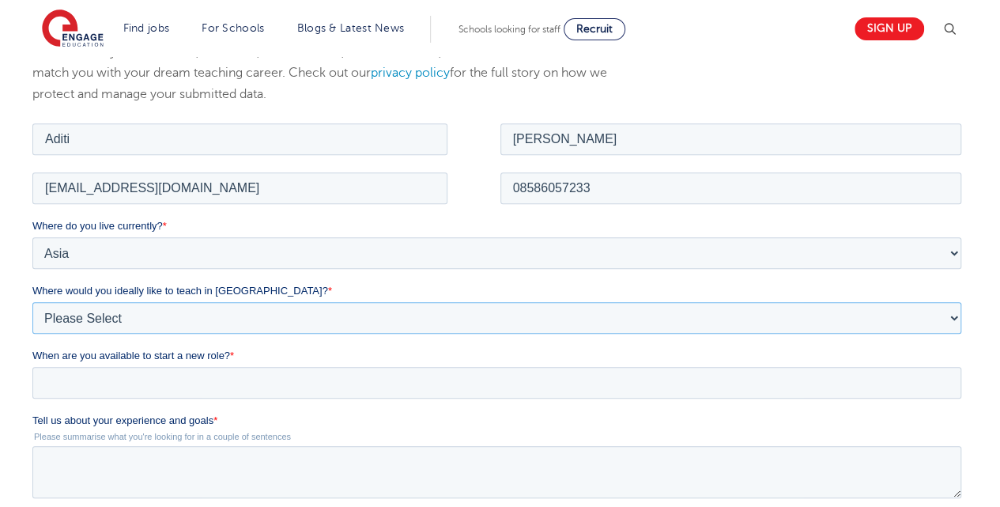
click at [261, 308] on select "Please Select I'm flexible! London Any city in England Greater London/Home Coun…" at bounding box center [496, 317] width 929 height 32
select select "Flexible"
click at [32, 301] on select "Please Select I'm flexible! London Any city in England Greater London/Home Coun…" at bounding box center [496, 317] width 929 height 32
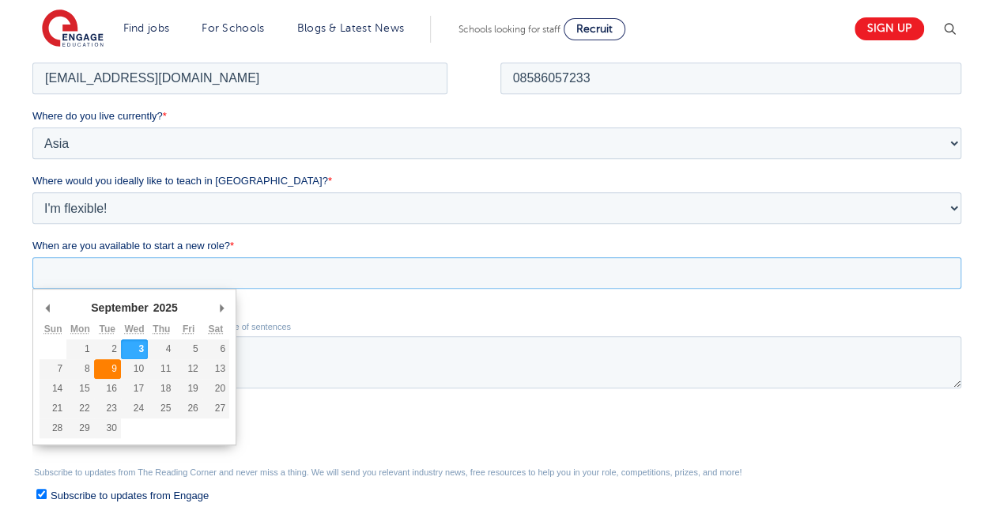
drag, startPoint x: 246, startPoint y: 279, endPoint x: 104, endPoint y: 365, distance: 166.4
click at [104, 288] on div "September January February March April May June July August September October N…" at bounding box center [496, 272] width 929 height 32
type div "2025-09-09"
type input "2025/09/09"
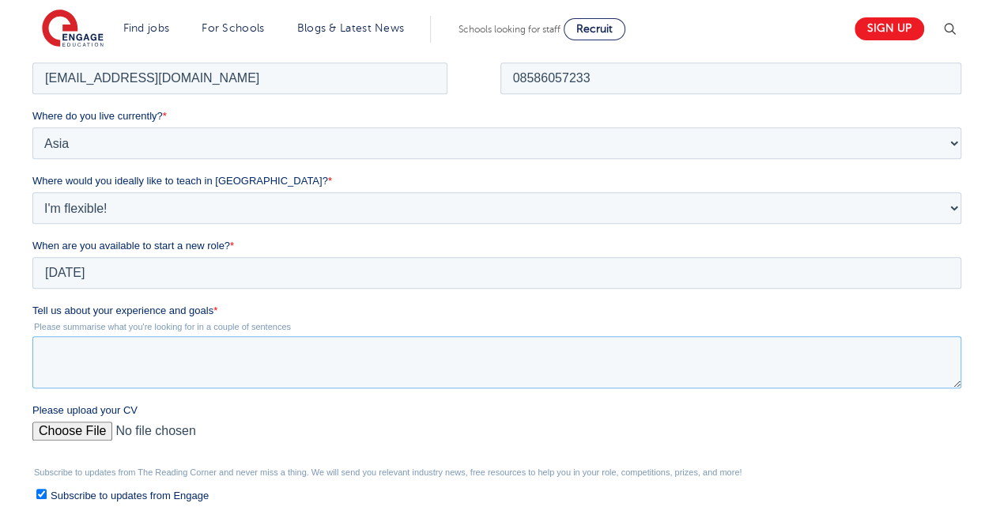
click at [127, 366] on textarea "Tell us about your experience and goals *" at bounding box center [496, 361] width 929 height 52
paste textarea "I have an experience of 2+ years in the field of education. I have worked as an…"
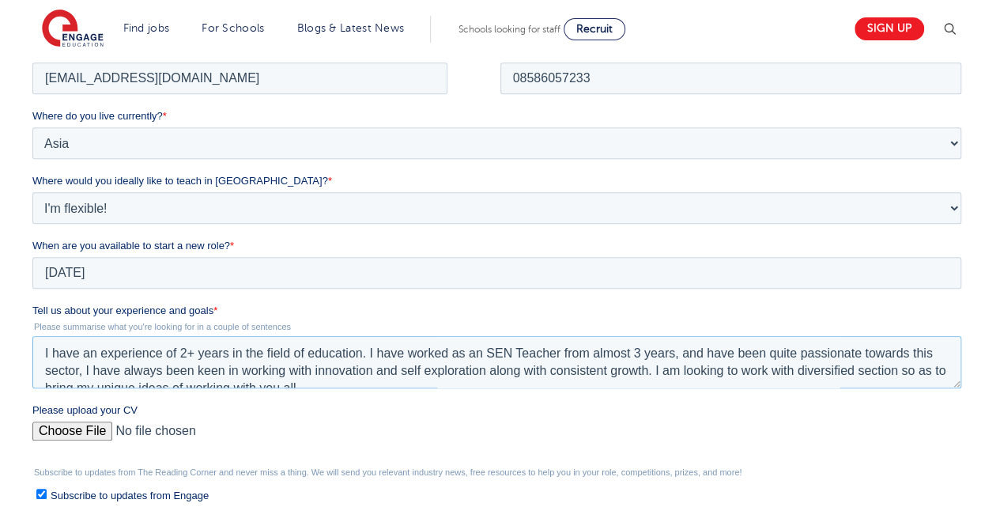
scroll to position [8, 0]
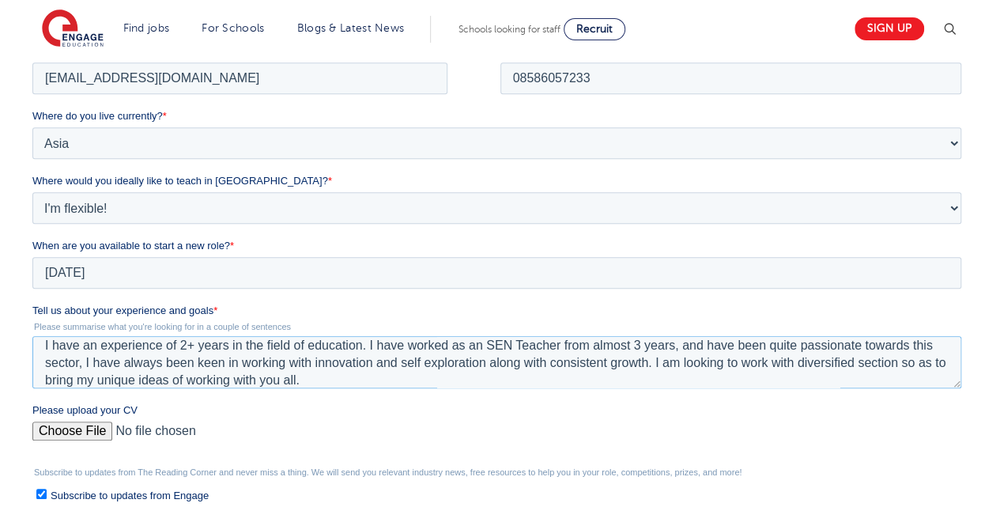
type textarea "I have an experience of 2+ years in the field of education. I have worked as an…"
click at [89, 425] on input "Please upload your CV" at bounding box center [496, 437] width 929 height 32
type input "C:\fakepath\RPS SEN RESUME UPDATED (2).pdf"
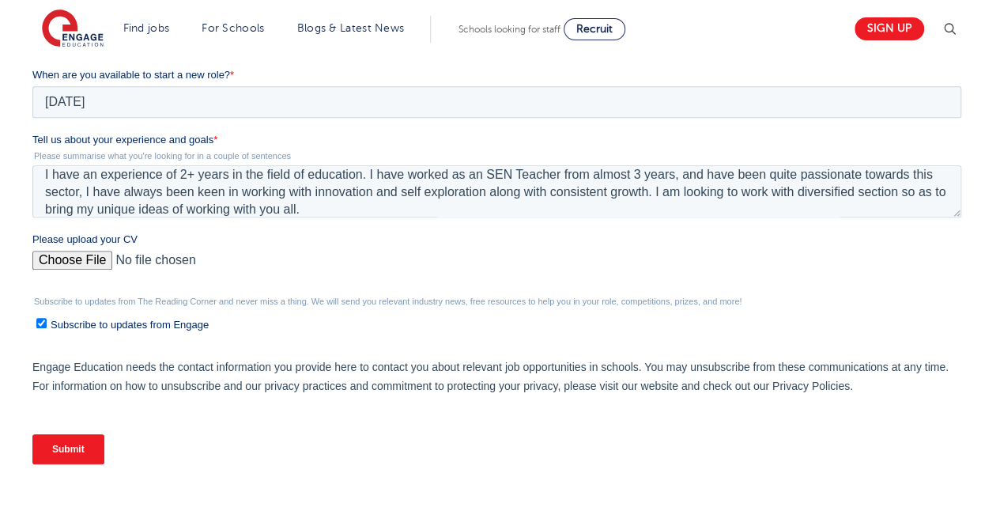
click at [82, 452] on input "Submit" at bounding box center [68, 449] width 72 height 30
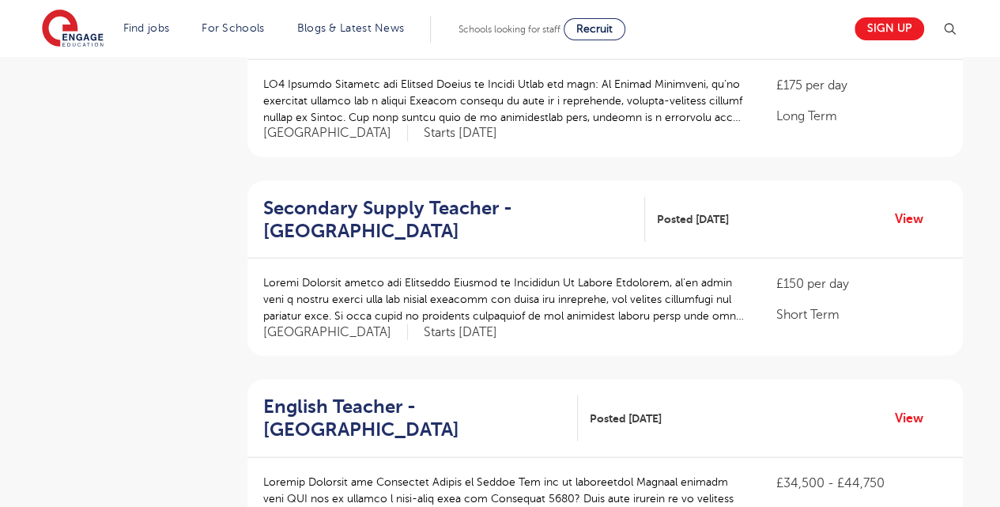
scroll to position [1627, 0]
click at [905, 210] on link "View" at bounding box center [915, 220] width 40 height 21
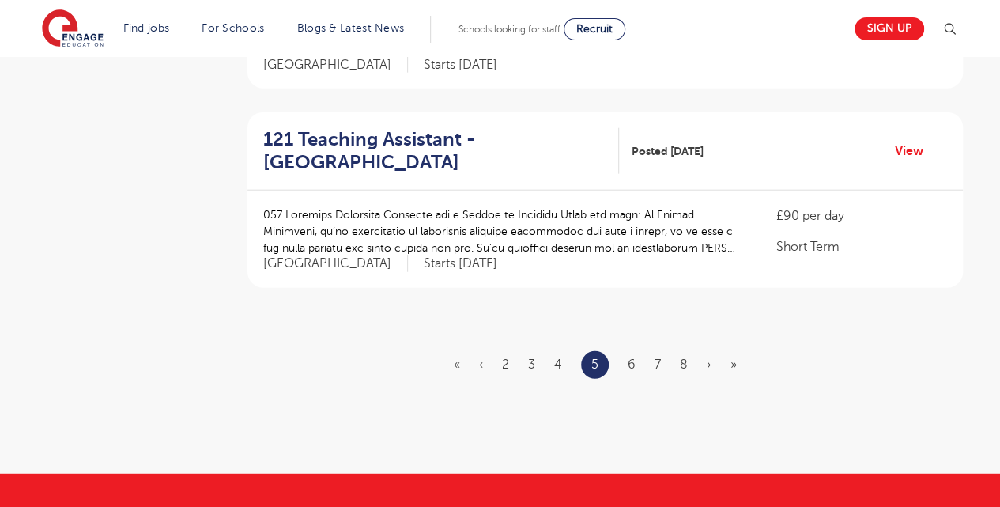
scroll to position [1896, 0]
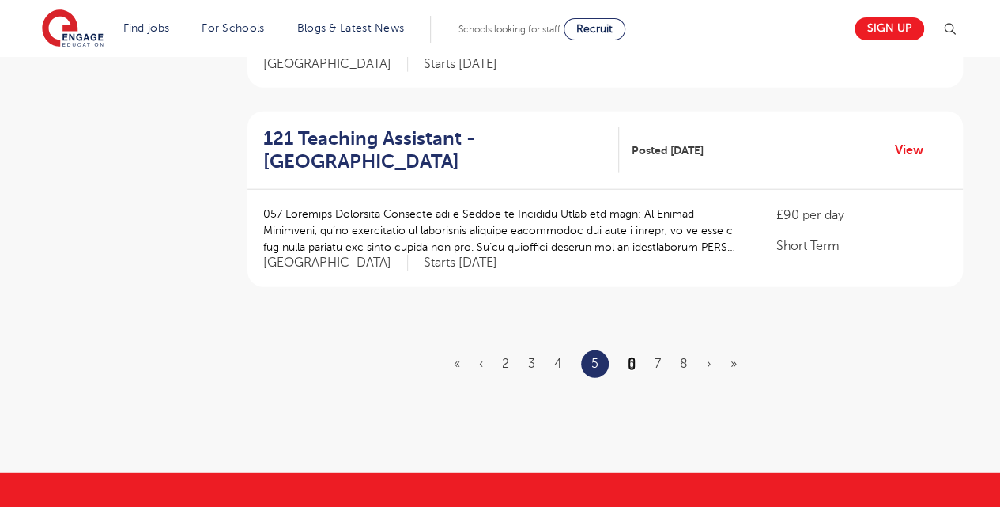
click at [631, 357] on link "6" at bounding box center [632, 364] width 8 height 14
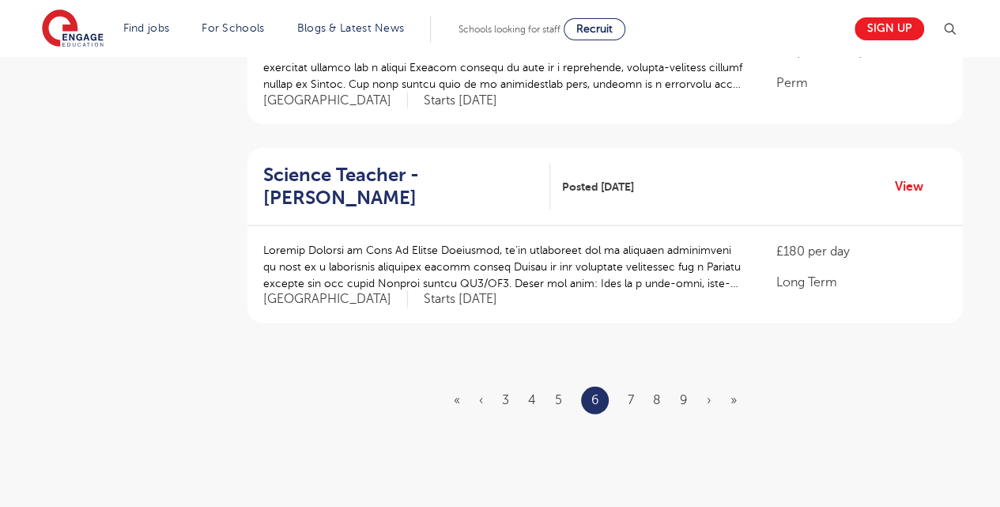
scroll to position [1872, 0]
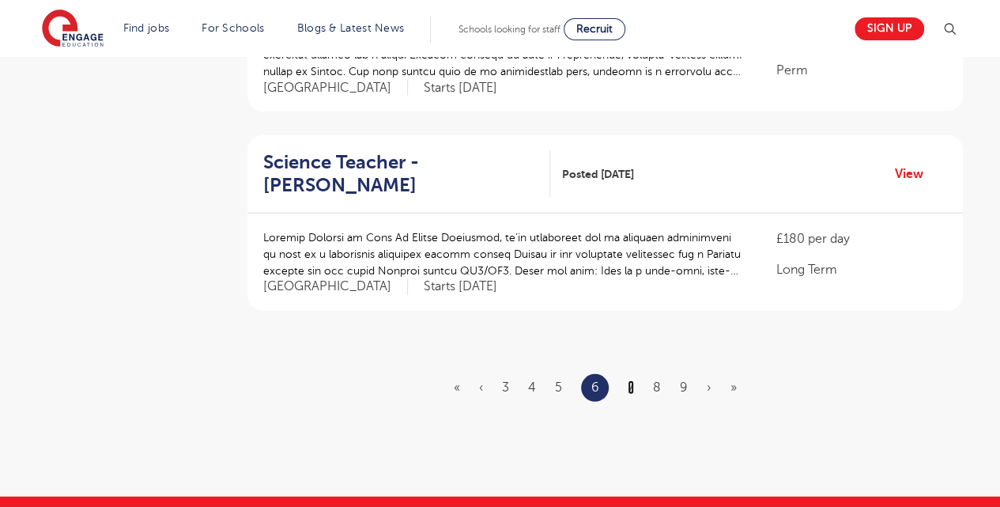
click at [634, 380] on link "7" at bounding box center [631, 387] width 6 height 14
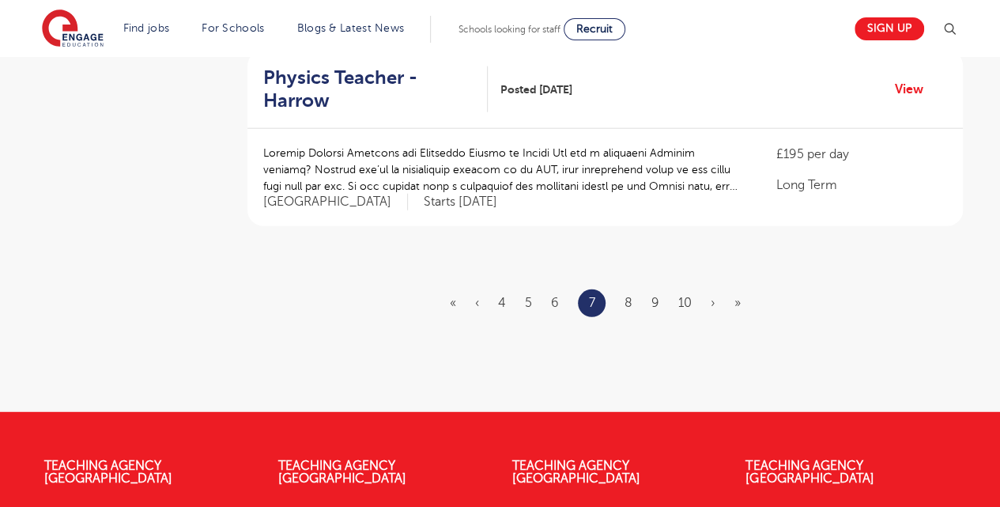
scroll to position [1957, 0]
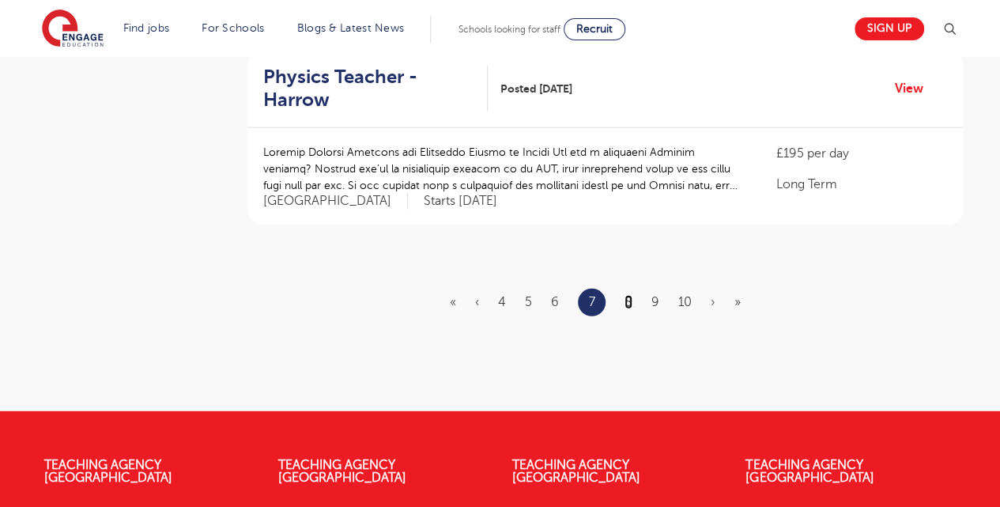
click at [631, 295] on link "8" at bounding box center [629, 302] width 8 height 14
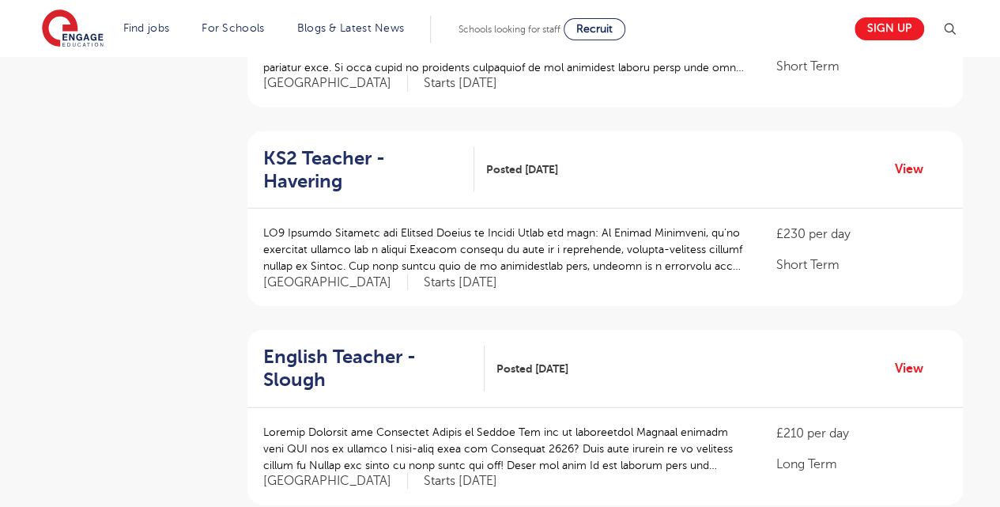
scroll to position [1678, 0]
click at [905, 357] on link "View" at bounding box center [915, 367] width 40 height 21
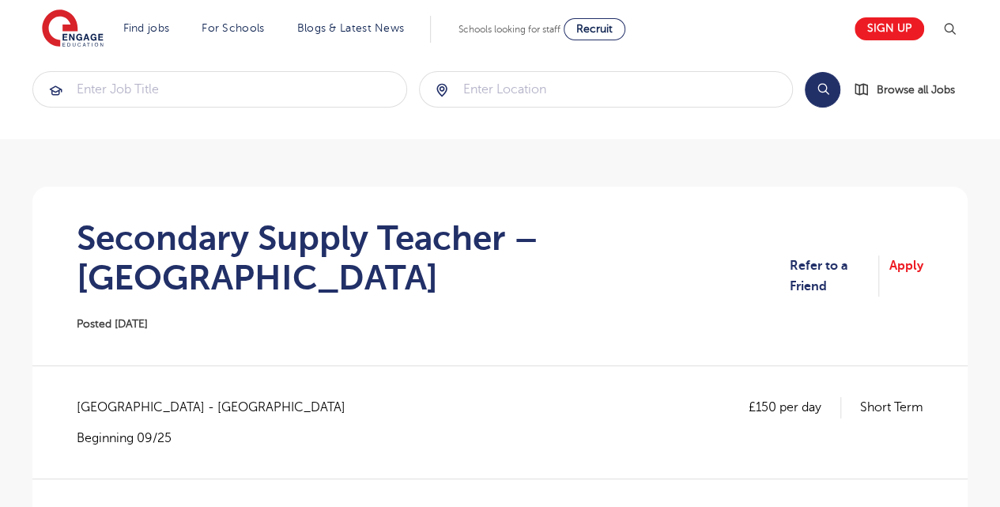
scroll to position [16, 0]
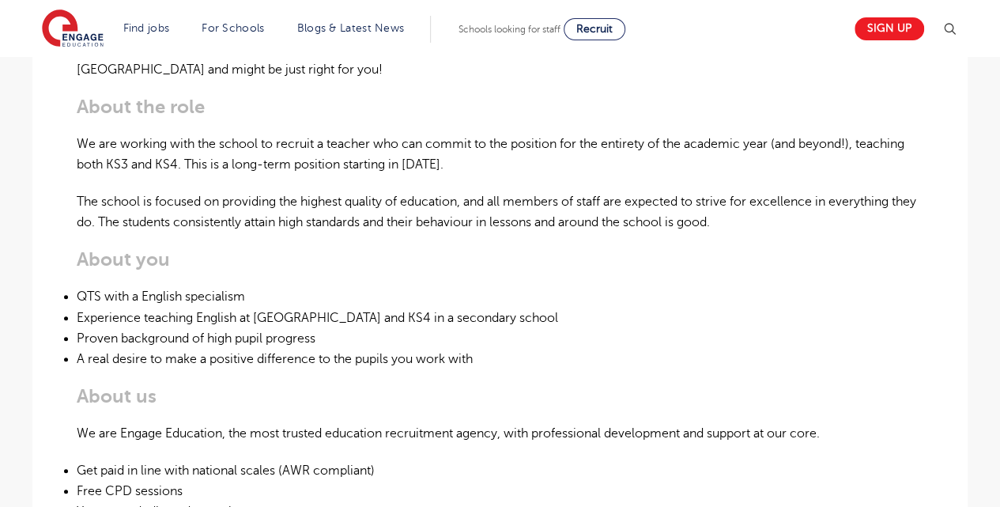
scroll to position [508, 0]
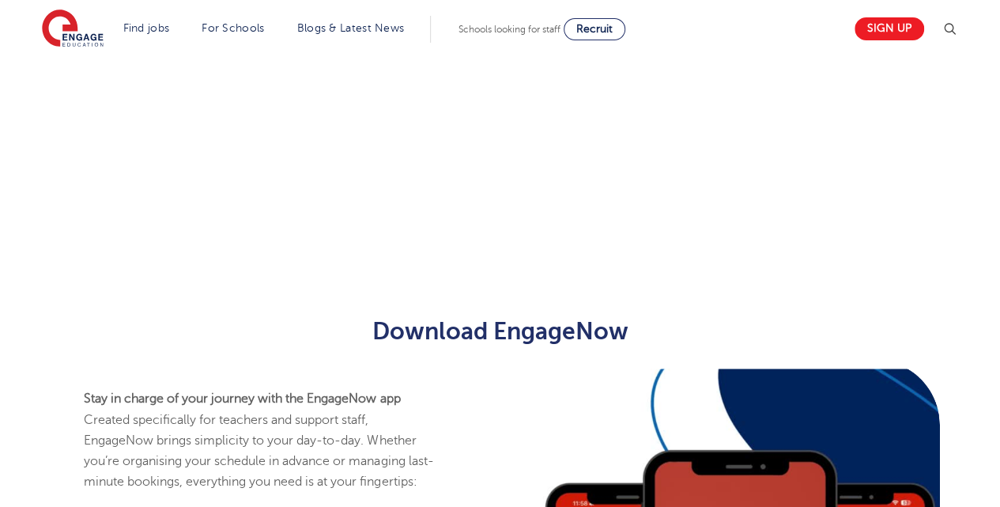
scroll to position [652, 0]
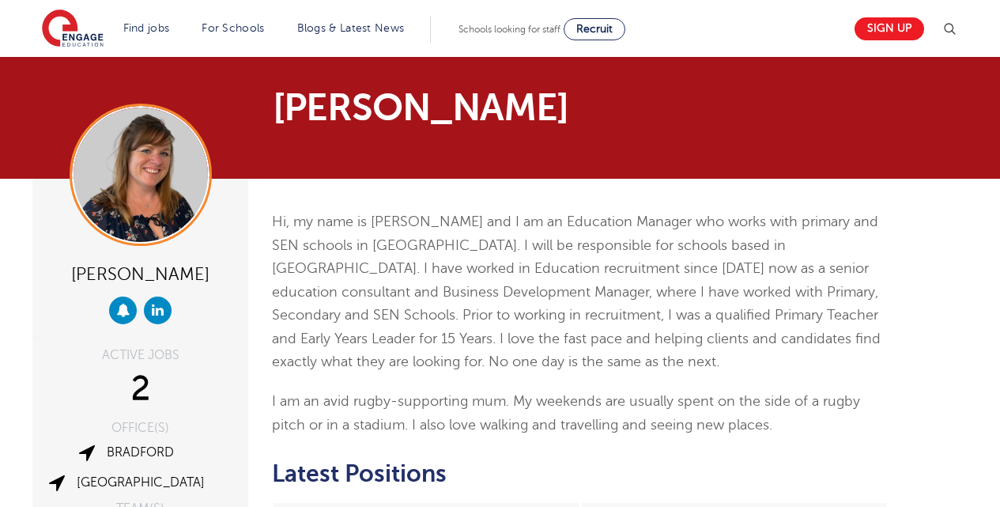
scroll to position [311, 0]
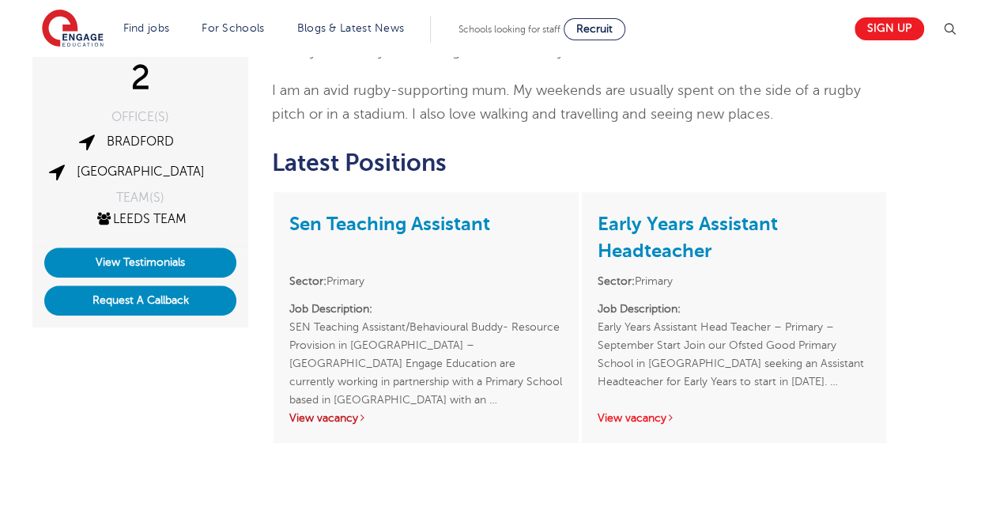
click at [328, 414] on link "View vacancy" at bounding box center [327, 418] width 77 height 12
click at [328, 419] on link "View vacancy" at bounding box center [327, 418] width 77 height 12
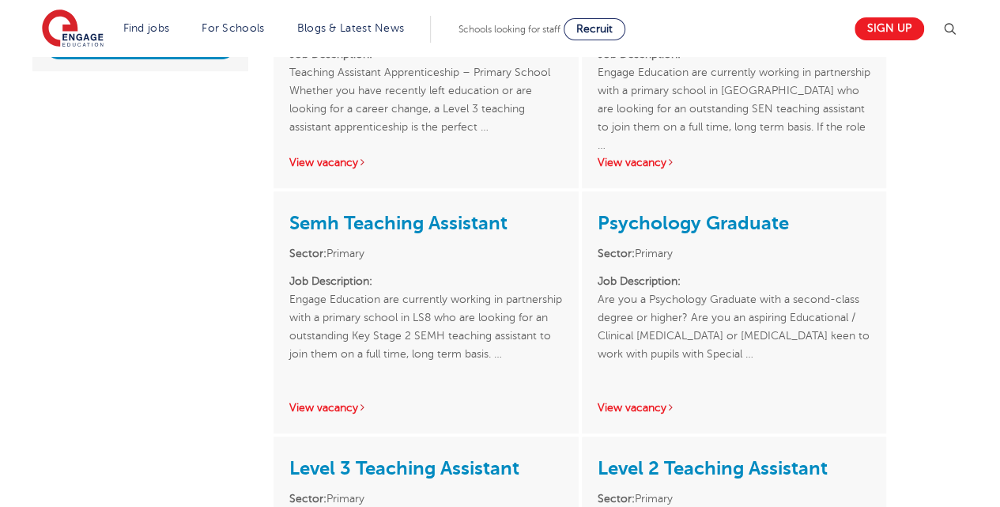
scroll to position [510, 0]
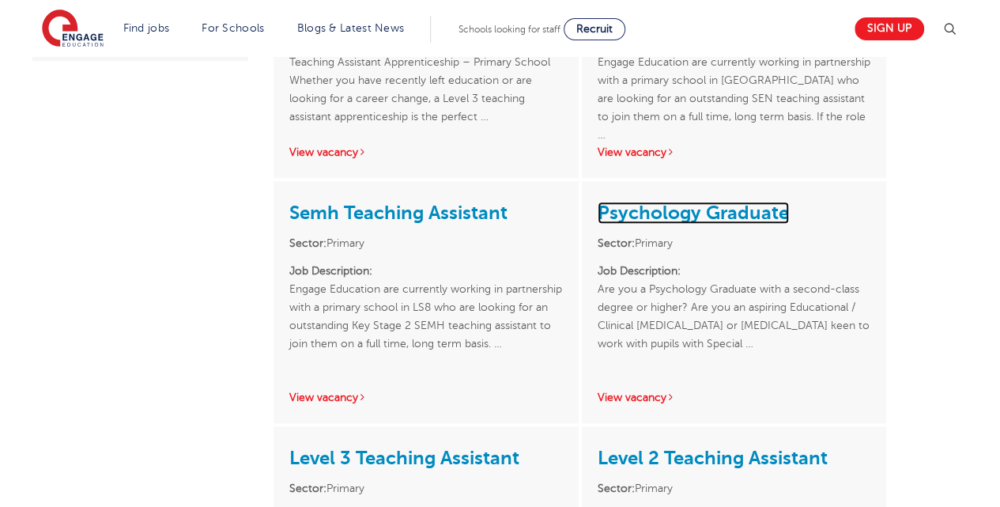
click at [686, 202] on link "Psychology Graduate" at bounding box center [693, 213] width 191 height 22
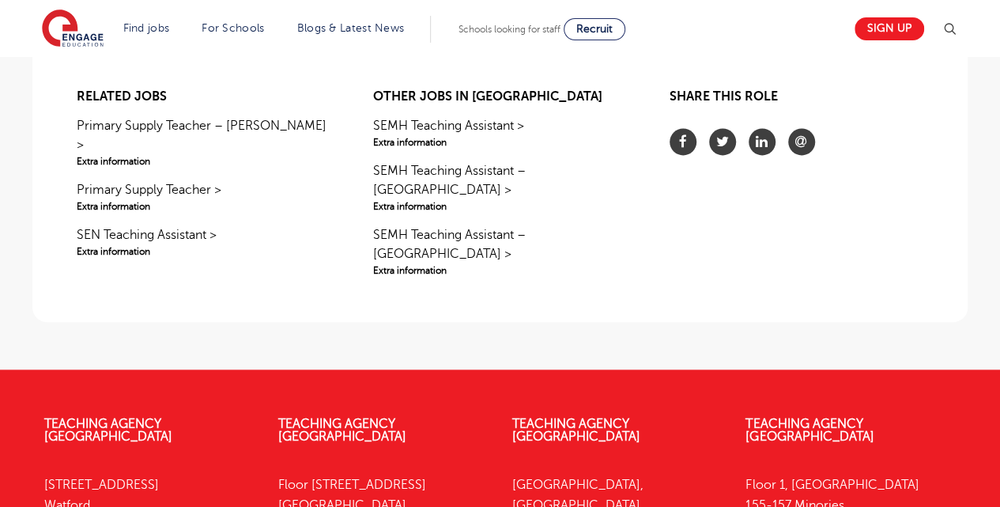
scroll to position [1093, 0]
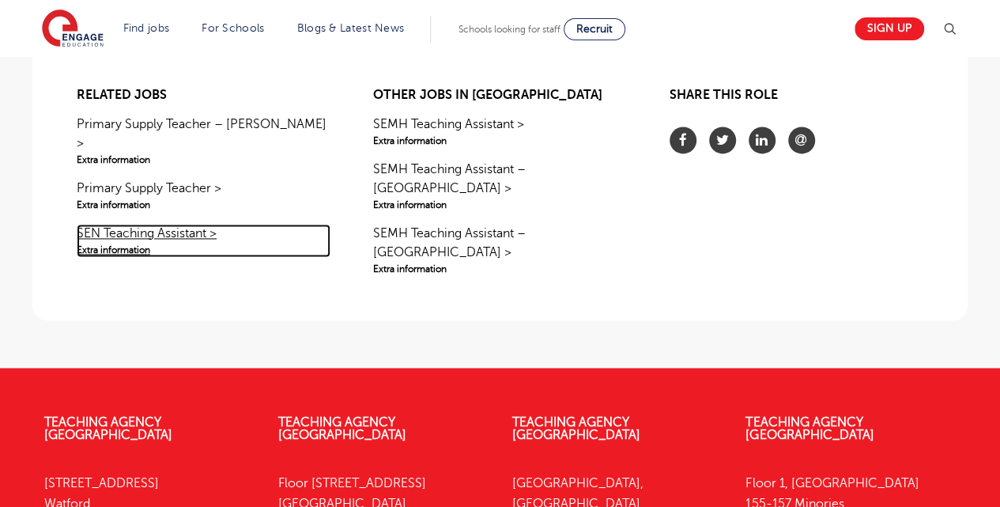
click at [179, 224] on link "SEN Teaching Assistant > Extra information" at bounding box center [204, 240] width 254 height 33
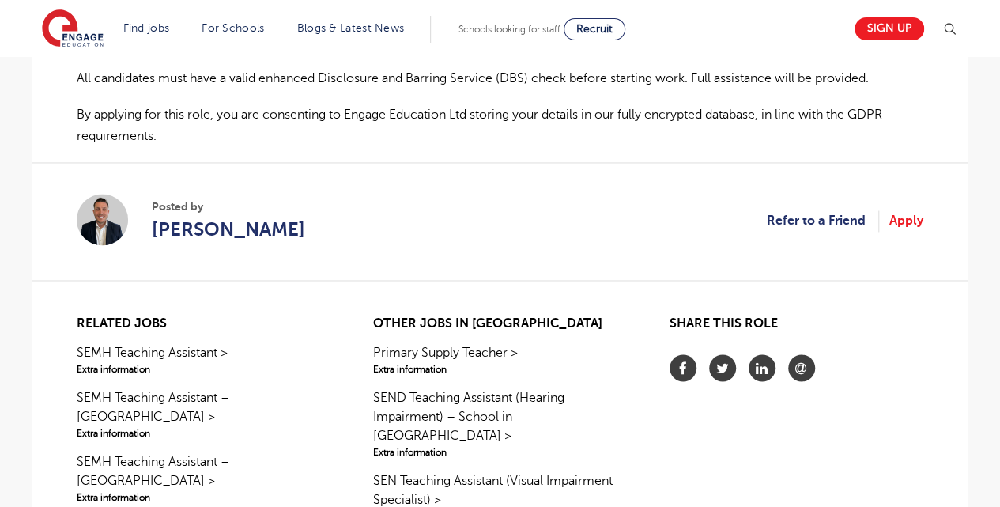
scroll to position [1175, 0]
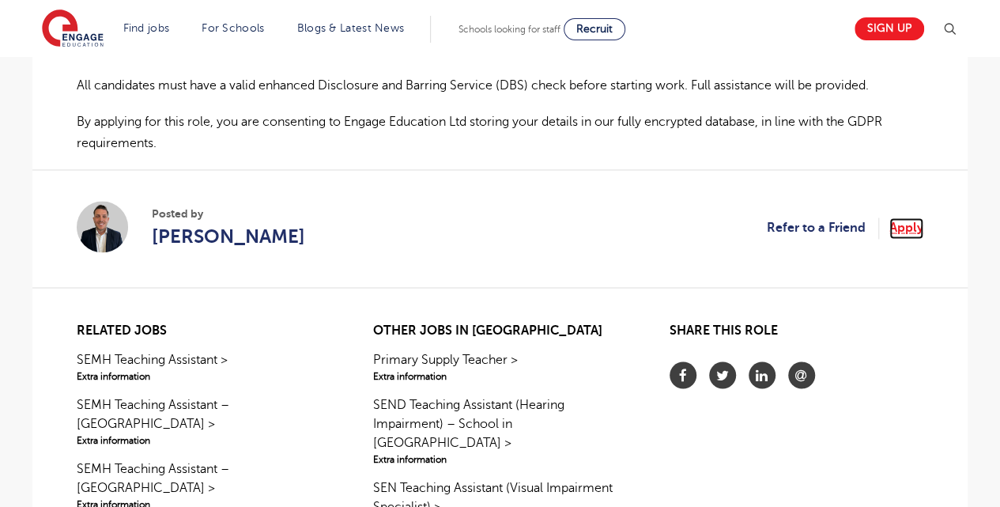
click at [918, 217] on link "Apply" at bounding box center [907, 227] width 34 height 21
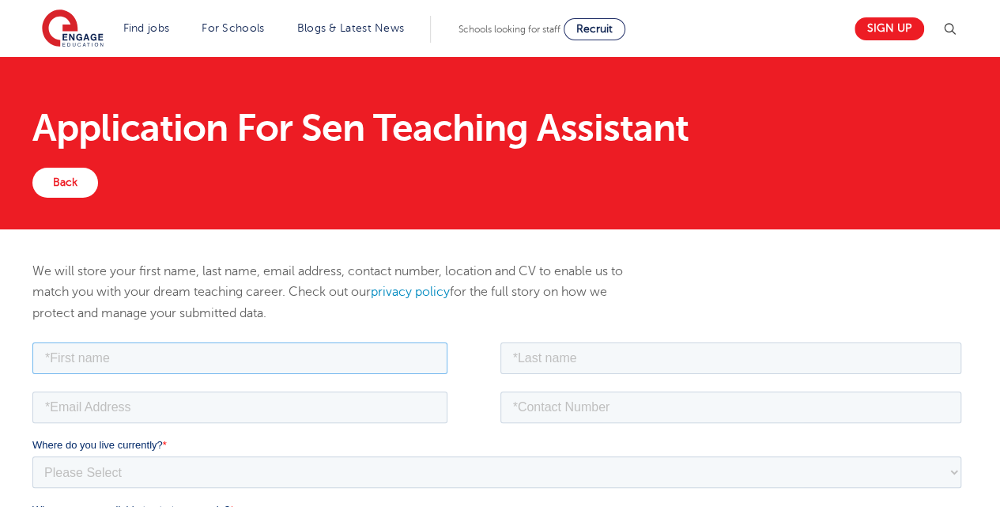
click at [355, 356] on input "text" at bounding box center [239, 358] width 415 height 32
type input "Aditi"
type input "[PERSON_NAME]"
type input "ads.sharma93@gmail.com"
type input "08586057233"
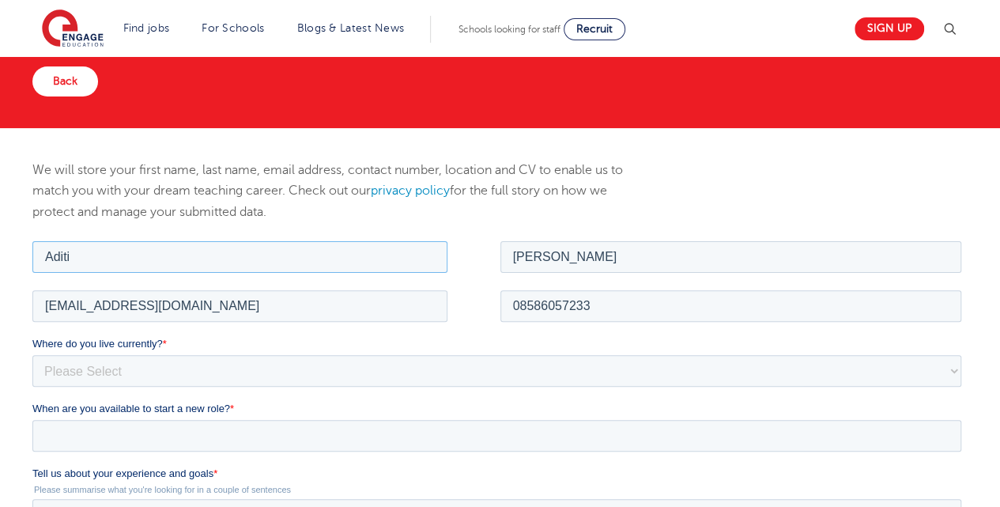
scroll to position [129, 0]
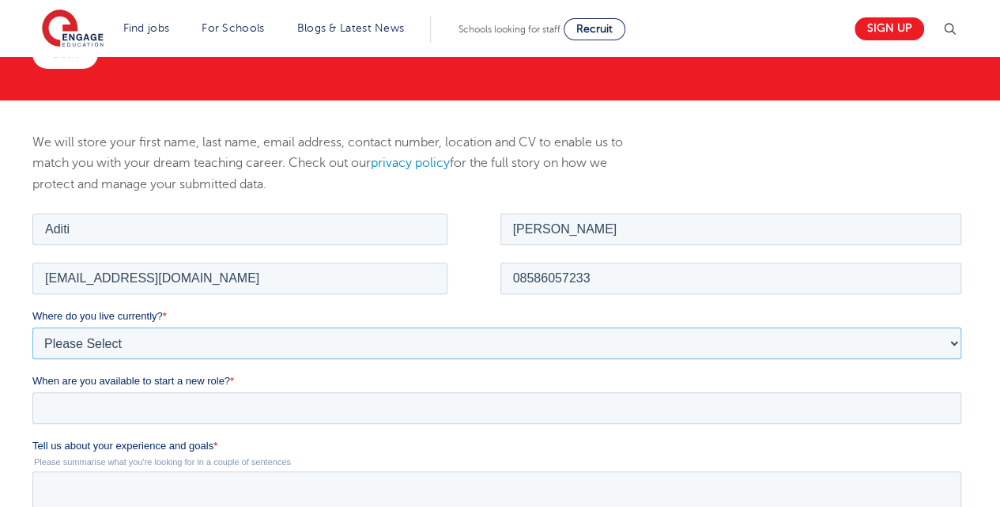
click at [230, 341] on select "Please Select UK Canada Ireland Australia New Zealand Europe USA South Africa J…" at bounding box center [496, 343] width 929 height 32
select select "Asia"
click at [32, 327] on select "Please Select UK Canada Ireland Australia New Zealand Europe USA South Africa J…" at bounding box center [496, 343] width 929 height 32
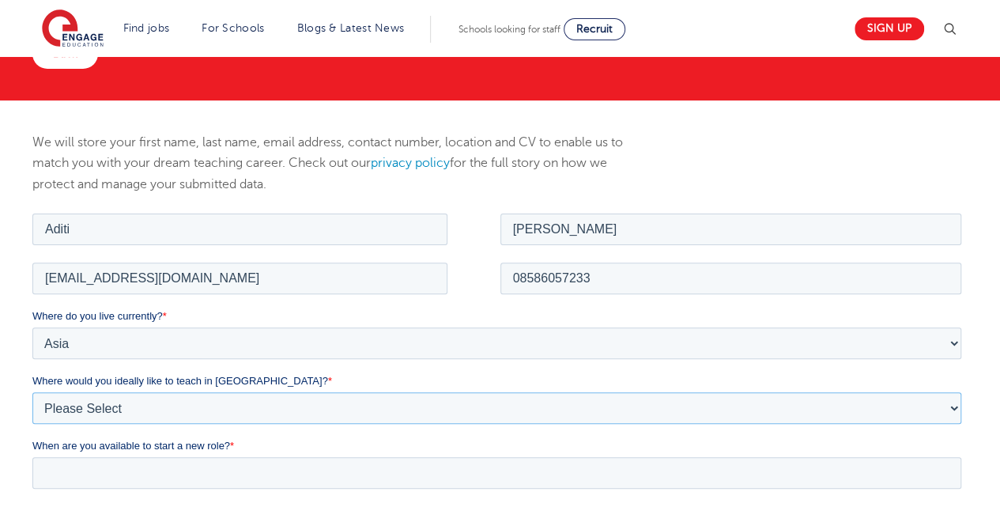
click at [172, 402] on select "Please Select I'm flexible! London Any city in England Greater London/Home Coun…" at bounding box center [496, 407] width 929 height 32
select select "Flexible"
click at [32, 391] on select "Please Select I'm flexible! London Any city in England Greater London/Home Coun…" at bounding box center [496, 407] width 929 height 32
click at [177, 467] on input "When are you available to start a new role? *" at bounding box center [496, 472] width 929 height 32
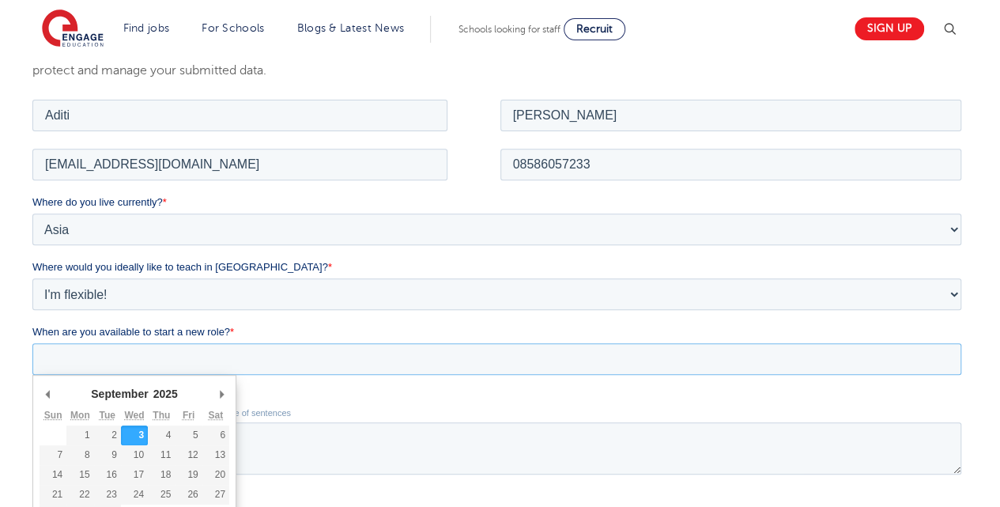
scroll to position [244, 0]
type div "2025-09-08"
type input "2025/09/08"
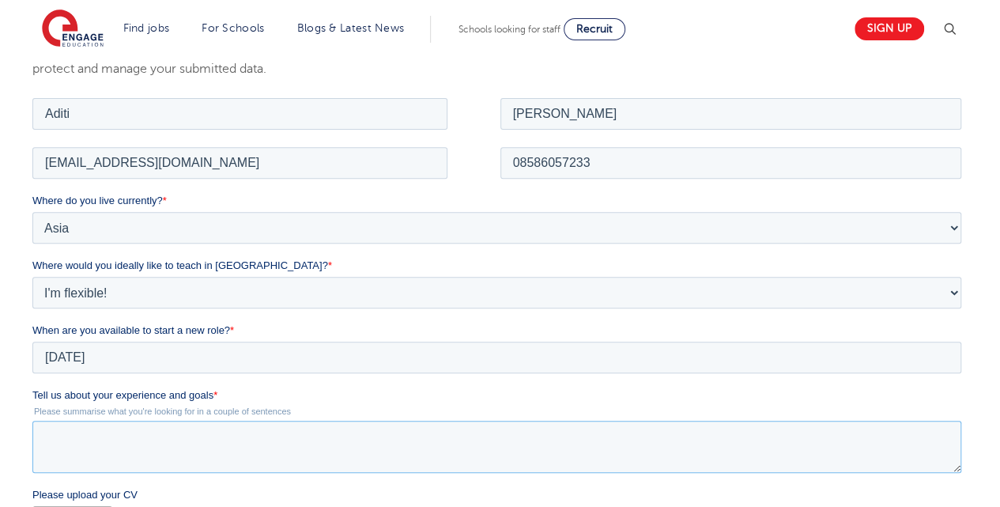
click at [87, 449] on textarea "Tell us about your experience and goals *" at bounding box center [496, 446] width 929 height 52
paste textarea "I have an experience of 2+ years in the field of education. I have worked as an…"
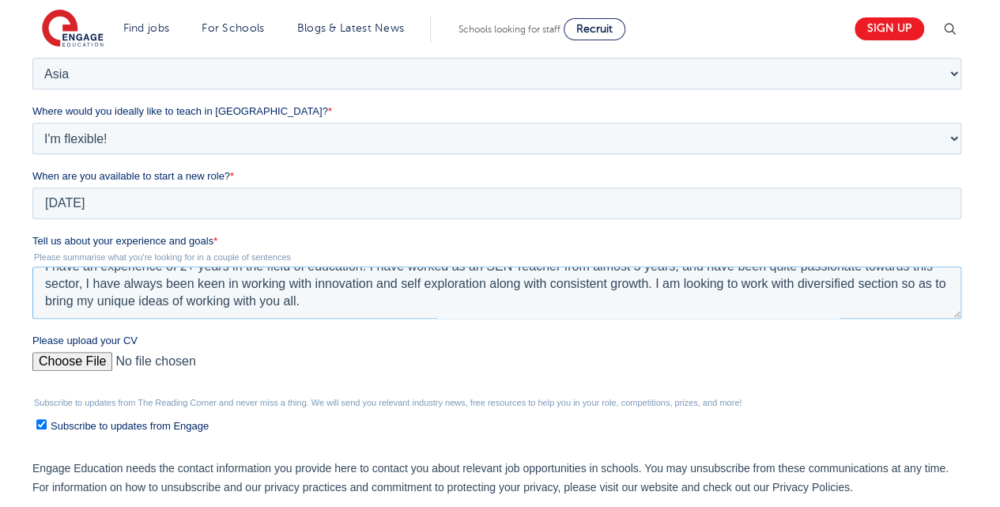
scroll to position [399, 0]
type textarea "I have an experience of 2+ years in the field of education. I have worked as an…"
drag, startPoint x: 98, startPoint y: 365, endPoint x: 183, endPoint y: 103, distance: 276.1
click at [183, 103] on form "Job Position Job Sector Job ID Job Number Job Owner Aditi Sharma ads.sharma93@g…" at bounding box center [500, 259] width 936 height 638
click at [74, 364] on input "Please upload your CV" at bounding box center [496, 367] width 929 height 32
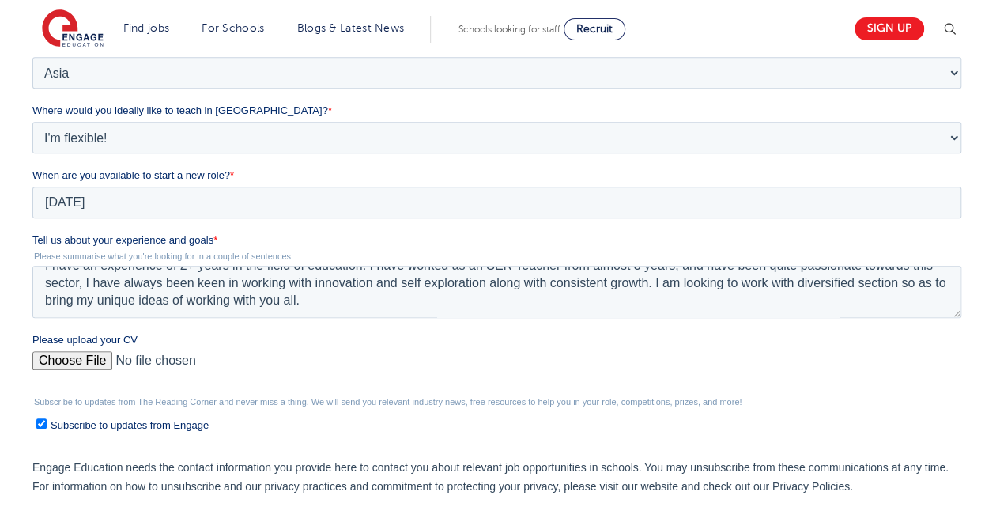
type input "C:\fakepath\RPS SEN RESUME UPDATED (2).pdf"
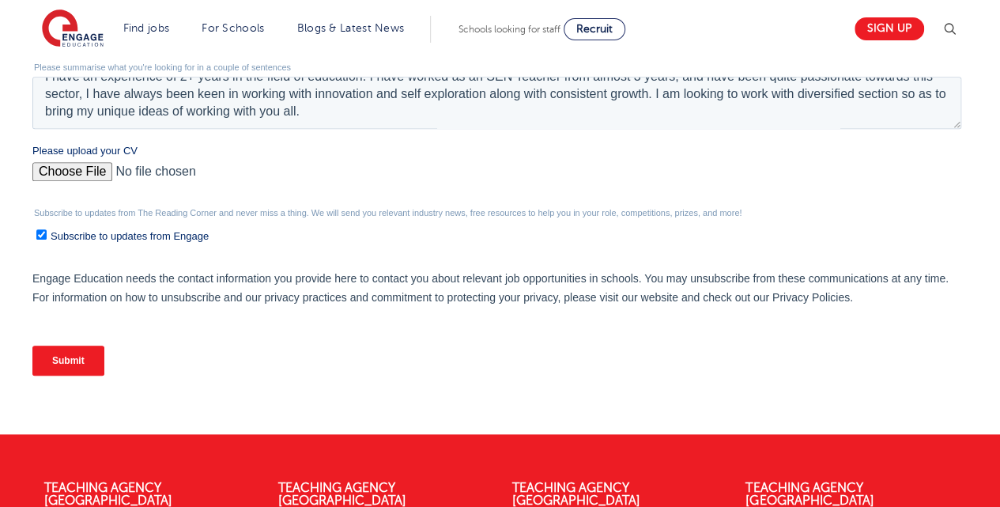
scroll to position [586, 0]
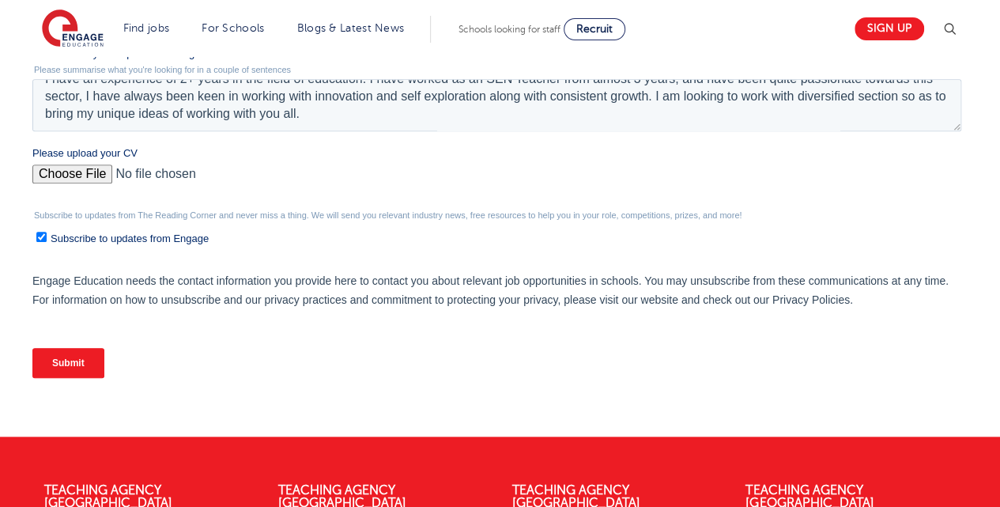
click at [65, 358] on input "Submit" at bounding box center [68, 363] width 72 height 30
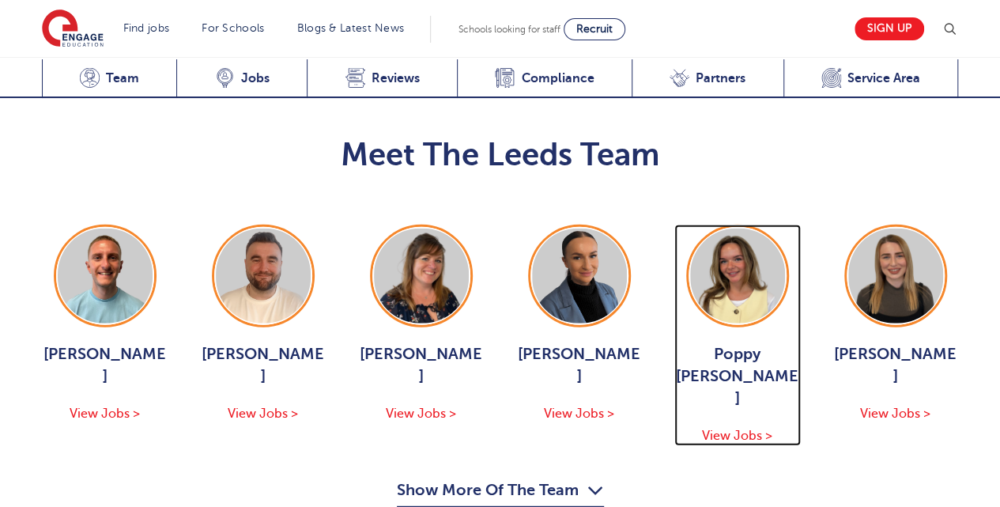
scroll to position [1850, 0]
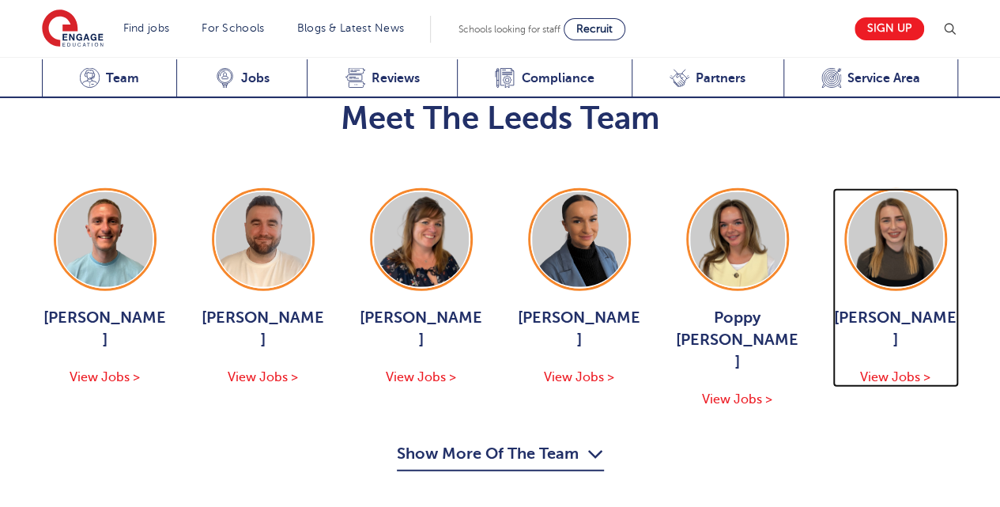
click at [914, 307] on div "Layla McCosker View Jobs >" at bounding box center [896, 347] width 127 height 81
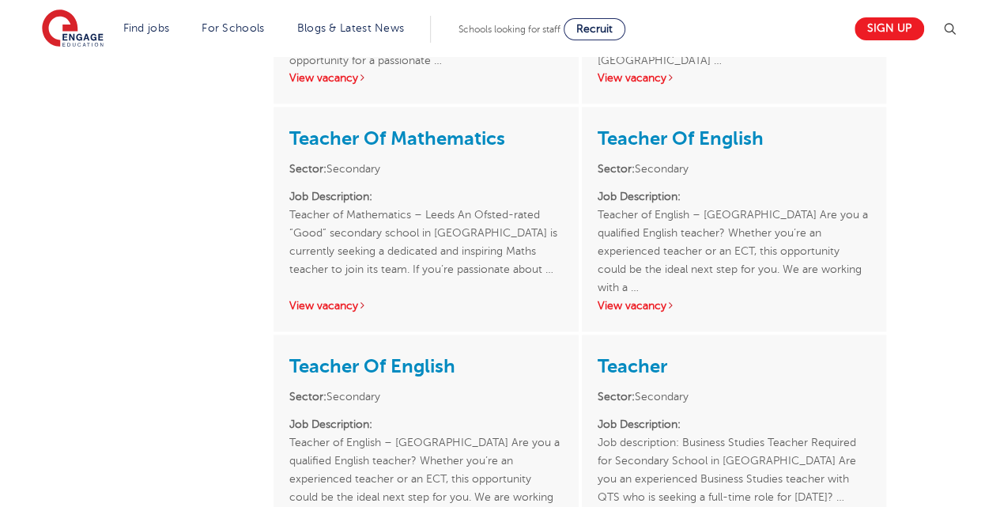
scroll to position [941, 0]
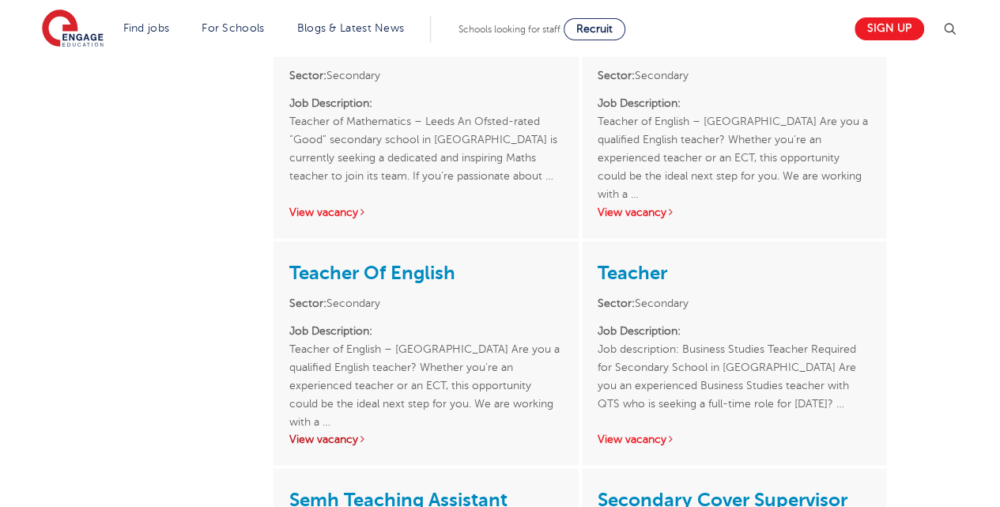
click at [342, 437] on link "View vacancy" at bounding box center [327, 439] width 77 height 12
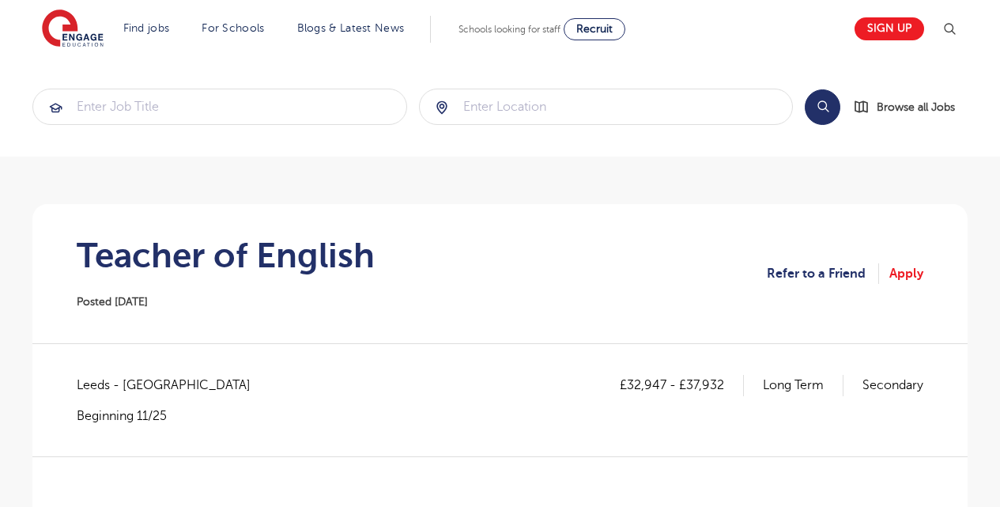
scroll to position [389, 0]
